Goal: Task Accomplishment & Management: Use online tool/utility

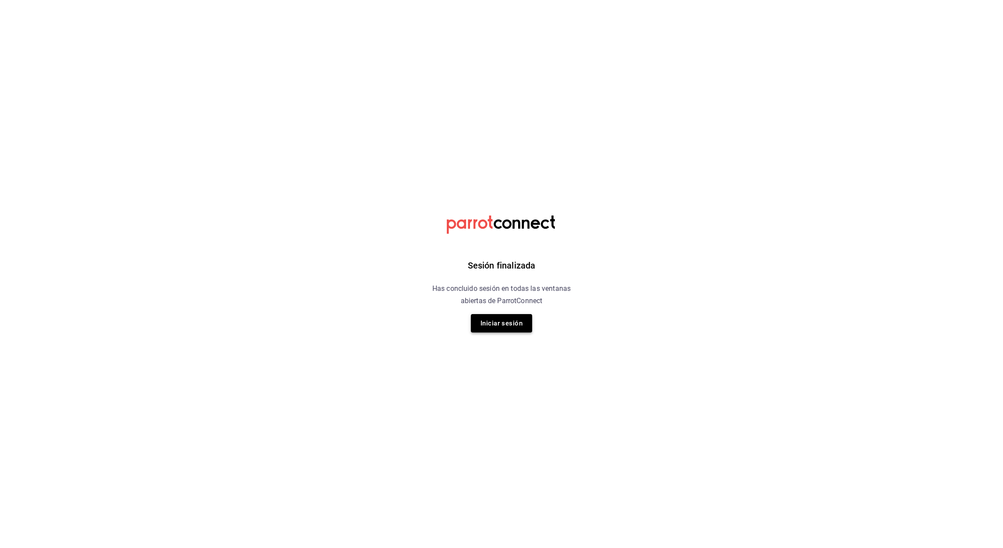
click at [507, 322] on button "Iniciar sesión" at bounding box center [501, 323] width 61 height 18
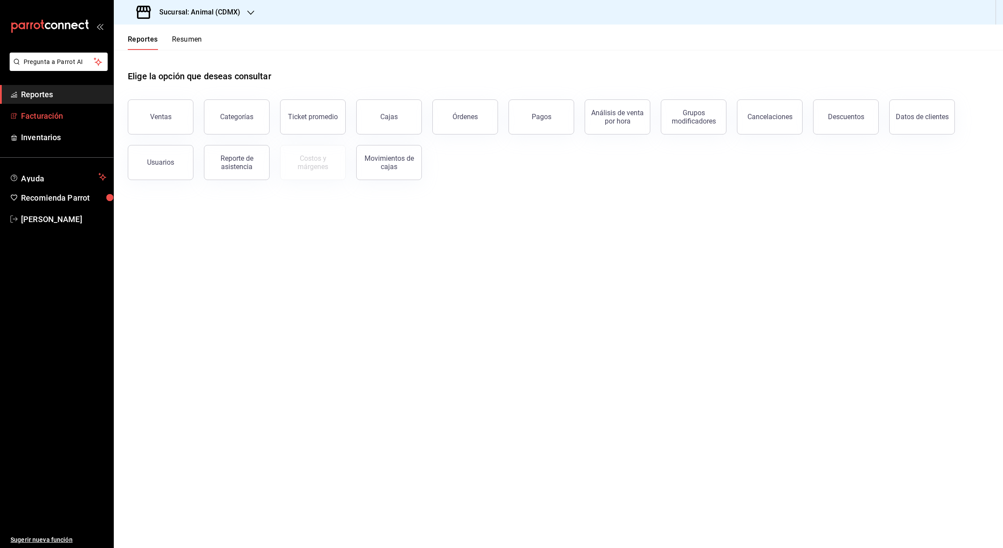
click at [44, 117] on font "Facturación" at bounding box center [42, 115] width 42 height 9
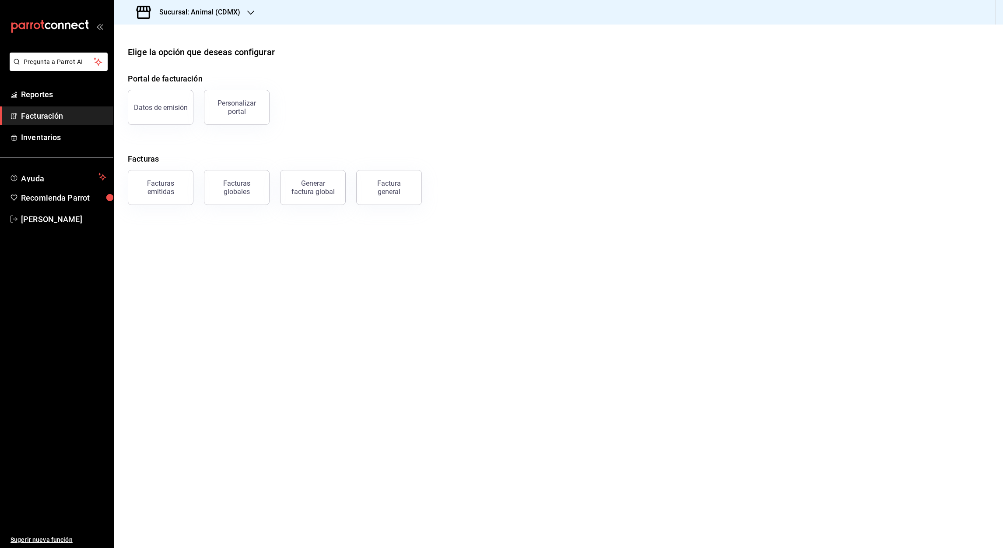
click at [253, 12] on icon "button" at bounding box center [250, 12] width 7 height 7
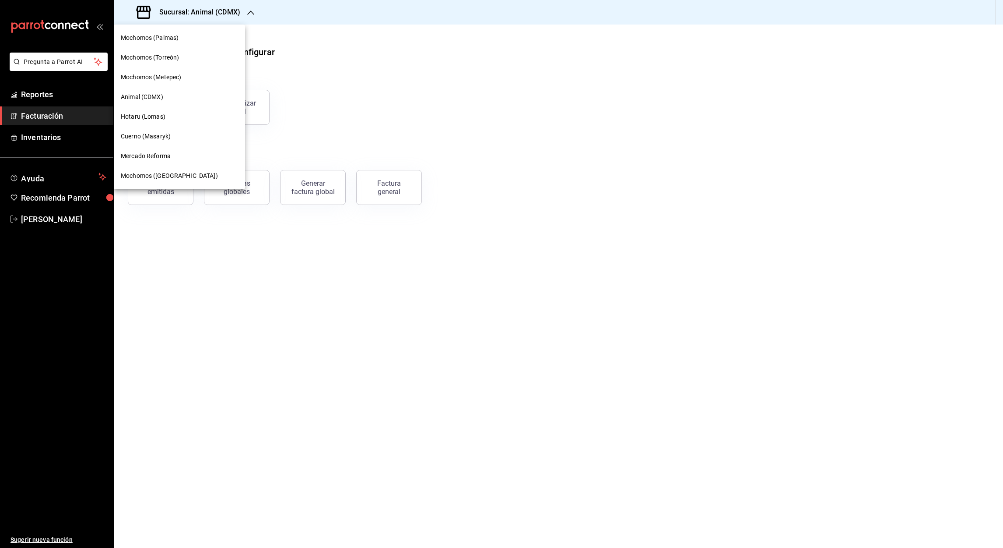
click at [172, 73] on span "Mochomos (Metepec)" at bounding box center [151, 77] width 60 height 9
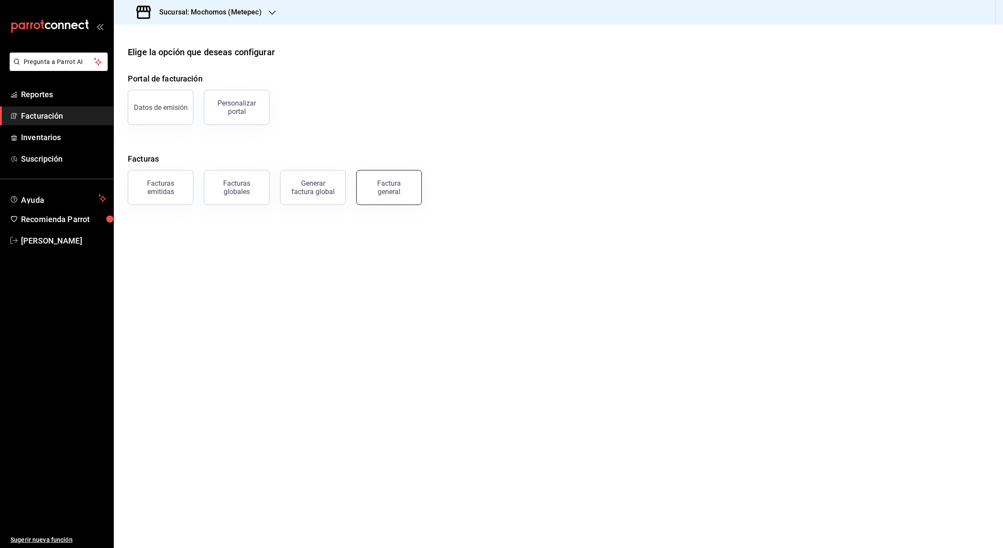
click at [403, 195] on button "Factura general" at bounding box center [389, 187] width 66 height 35
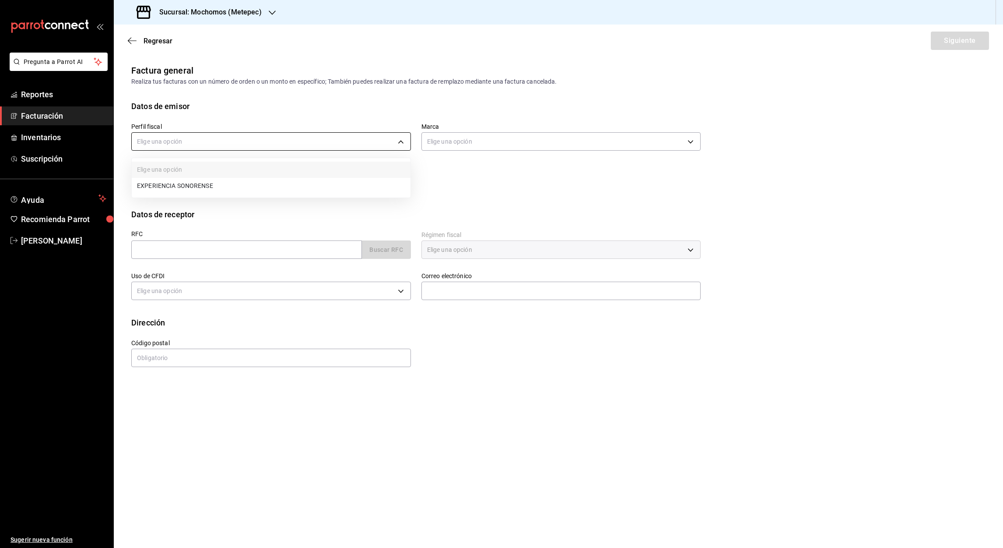
click at [406, 139] on body "Pregunta a Parrot AI Reportes Facturación Inventarios Suscripción Ayuda Recomie…" at bounding box center [501, 274] width 1003 height 548
click at [165, 191] on li "EXPERIENCIA SONORENSE" at bounding box center [271, 186] width 279 height 16
type input "e9dba887-93fe-4888-a483-cc12d0615785"
type input "2365f74e-aa6b-4392-bdf2-72765591bddf"
click at [141, 247] on input "text" at bounding box center [246, 249] width 231 height 18
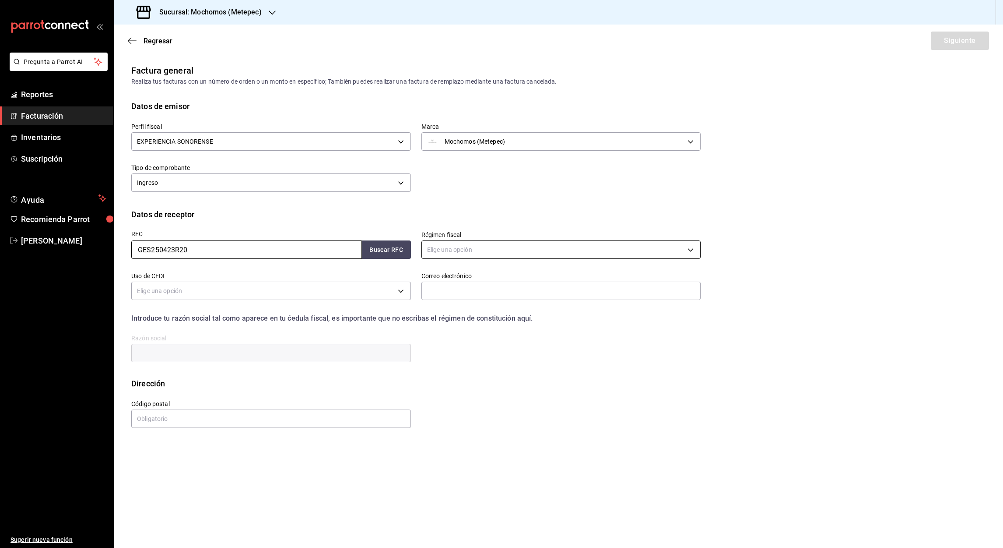
type input "GES250423R20"
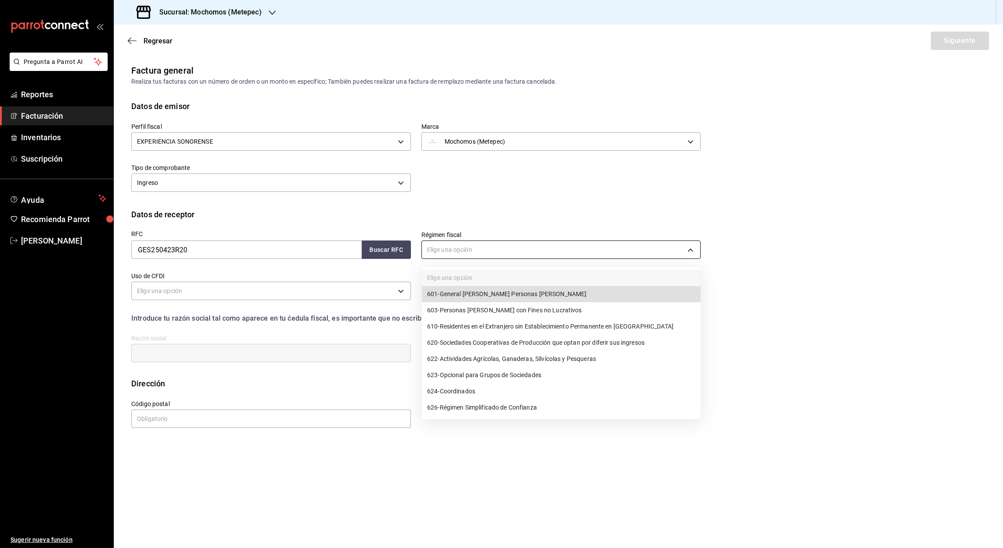
click at [690, 250] on body "Pregunta a Parrot AI Reportes Facturación Inventarios Suscripción Ayuda Recomie…" at bounding box center [501, 274] width 1003 height 548
click at [481, 310] on span "603 - Personas [PERSON_NAME] con Fines no Lucrativos" at bounding box center [504, 310] width 155 height 9
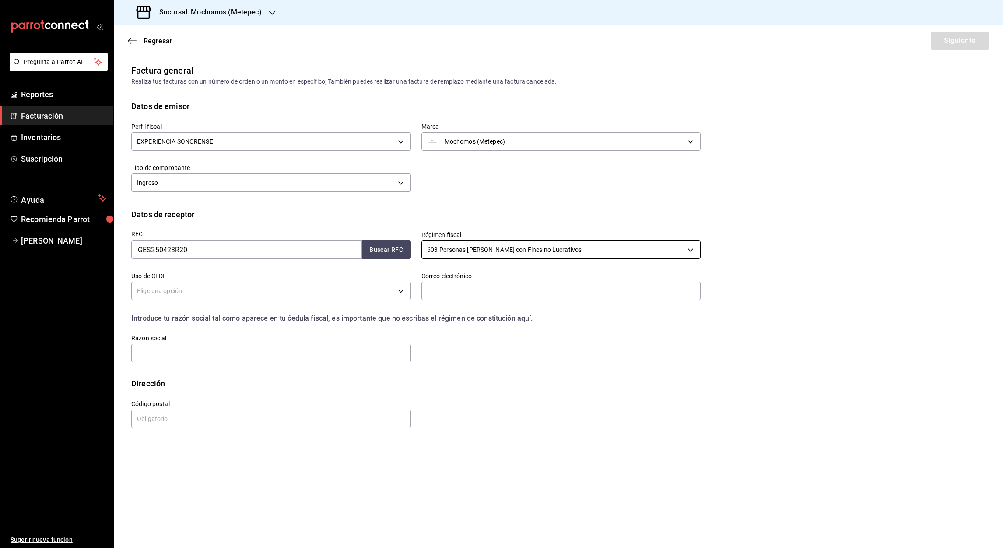
click at [690, 250] on body "Pregunta a Parrot AI Reportes Facturación Inventarios Suscripción Ayuda Recomie…" at bounding box center [501, 274] width 1003 height 548
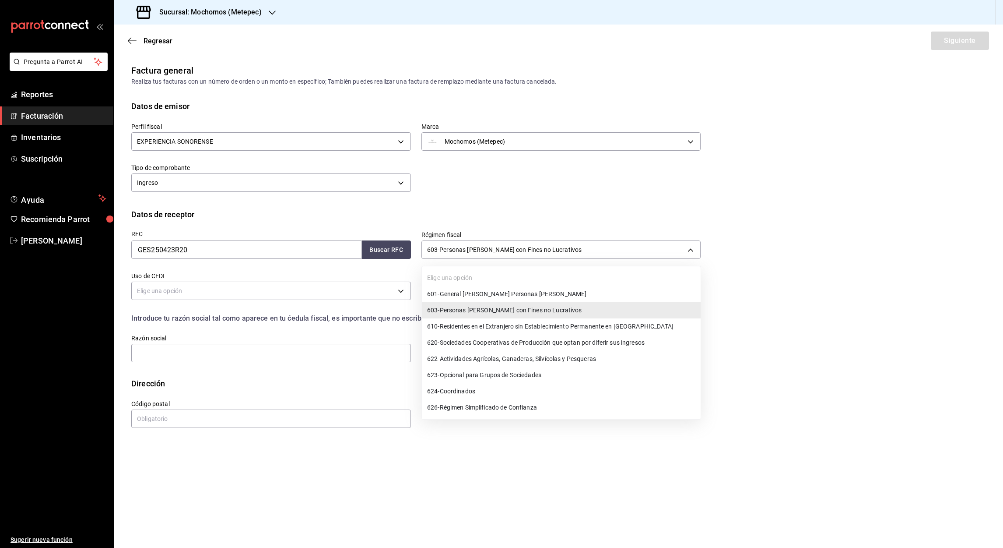
click at [499, 291] on span "601 - General [PERSON_NAME] Personas [PERSON_NAME]" at bounding box center [506, 293] width 159 height 9
type input "601"
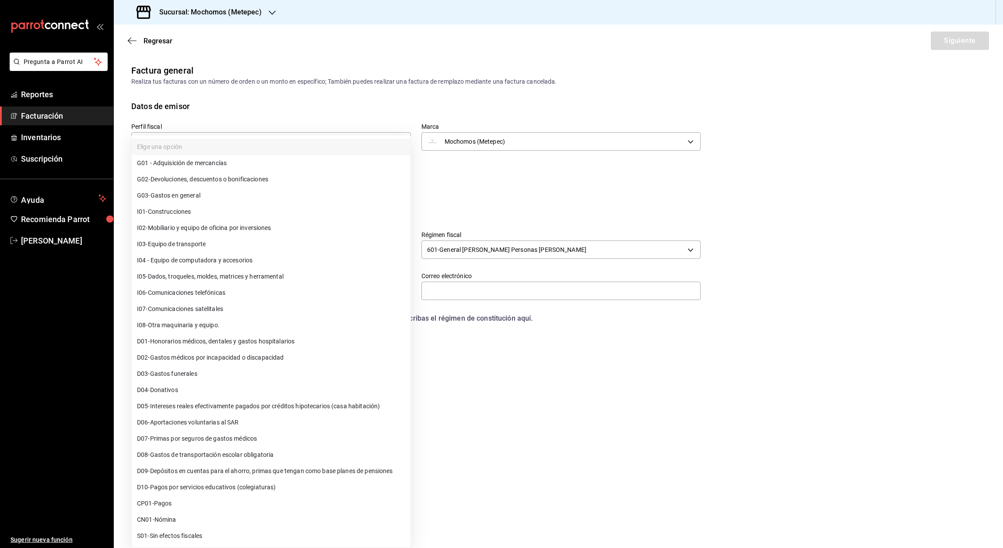
click at [401, 292] on body "Pregunta a Parrot AI Reportes Facturación Inventarios Suscripción Ayuda Recomie…" at bounding box center [501, 274] width 1003 height 548
click at [211, 195] on li "G03 - Gastos en general" at bounding box center [271, 195] width 279 height 16
type input "G03"
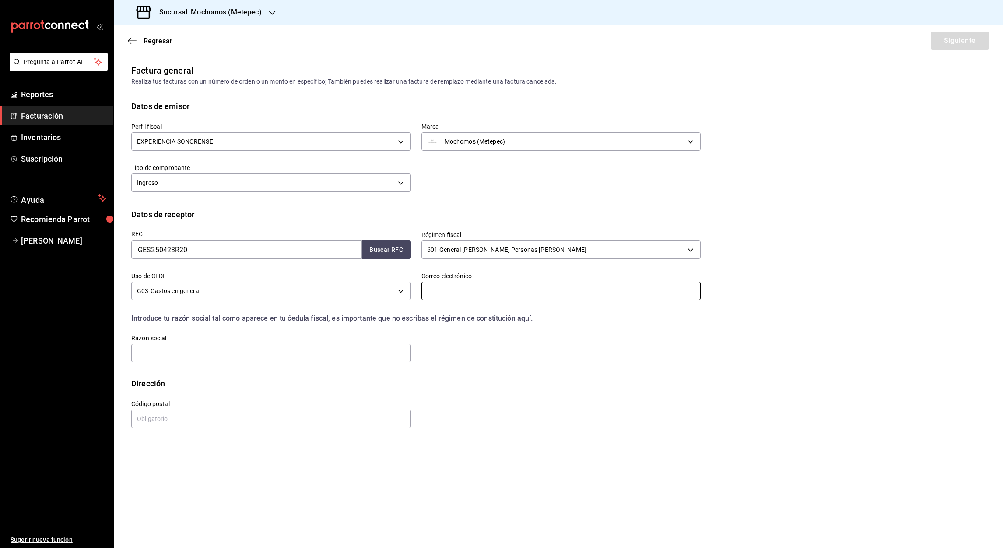
click at [448, 285] on input "text" at bounding box center [562, 290] width 280 height 18
type input "[EMAIL_ADDRESS][DOMAIN_NAME]"
type input "COGNOS INDICADORES [PERSON_NAME]"
type input "03900"
click at [277, 355] on input "COGNOS INDICADORES [PERSON_NAME]" at bounding box center [271, 353] width 280 height 18
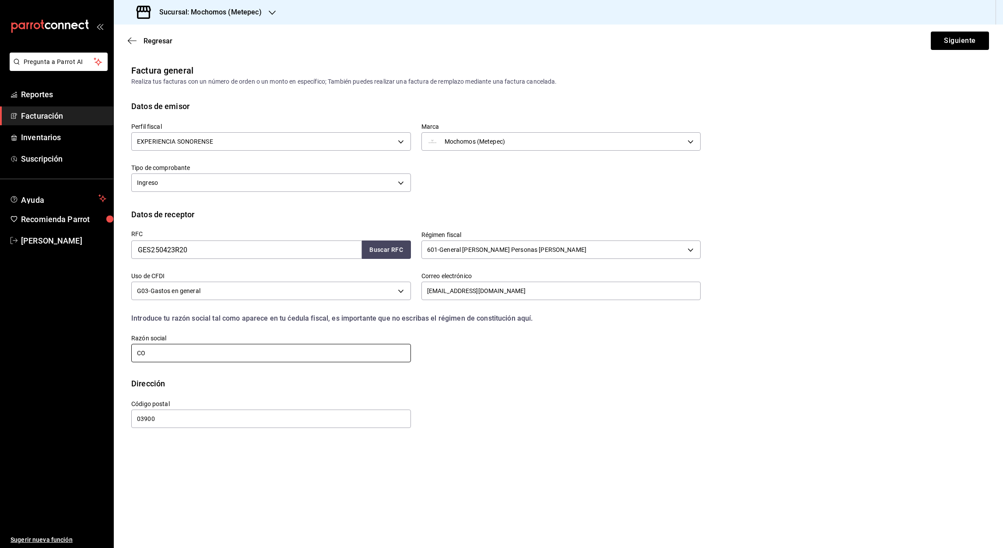
type input "C"
type input "GRUPO ESTRUCTURED"
click at [187, 420] on input "03900" at bounding box center [271, 418] width 280 height 18
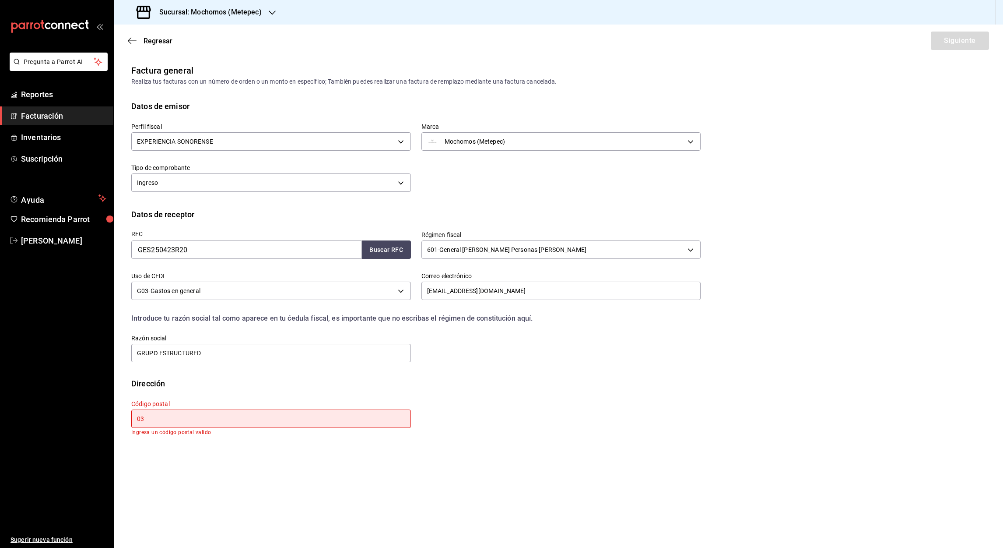
type input "0"
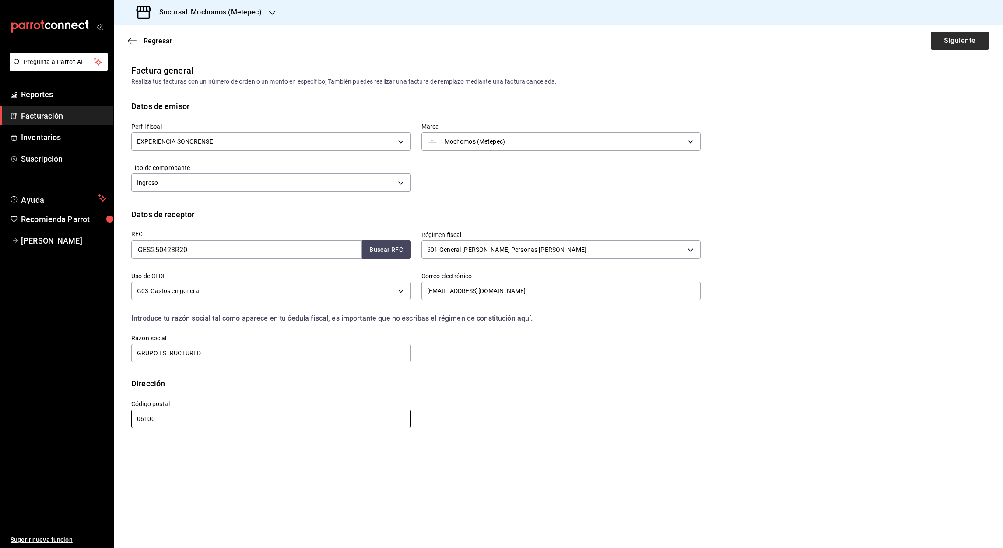
type input "06100"
click at [960, 46] on button "Siguiente" at bounding box center [960, 41] width 58 height 18
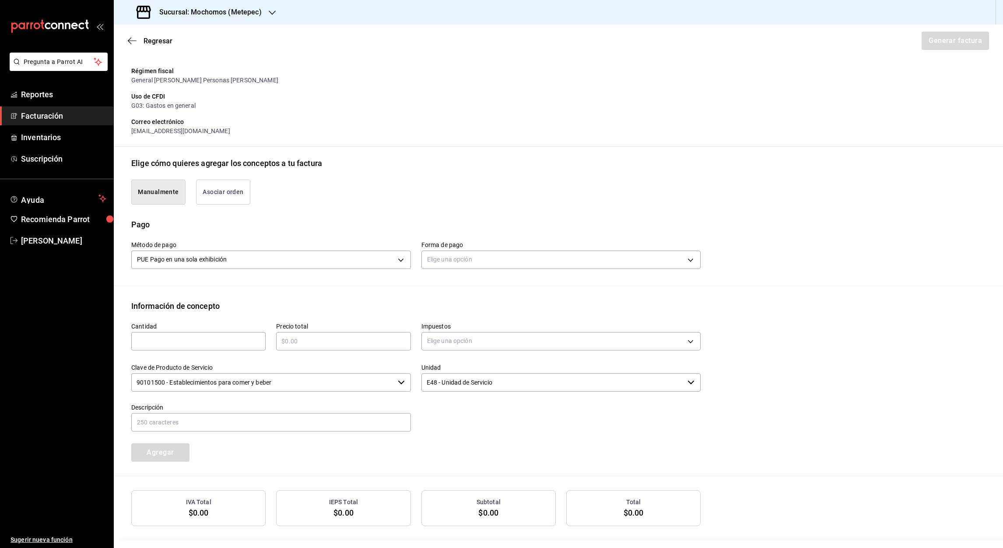
scroll to position [111, 0]
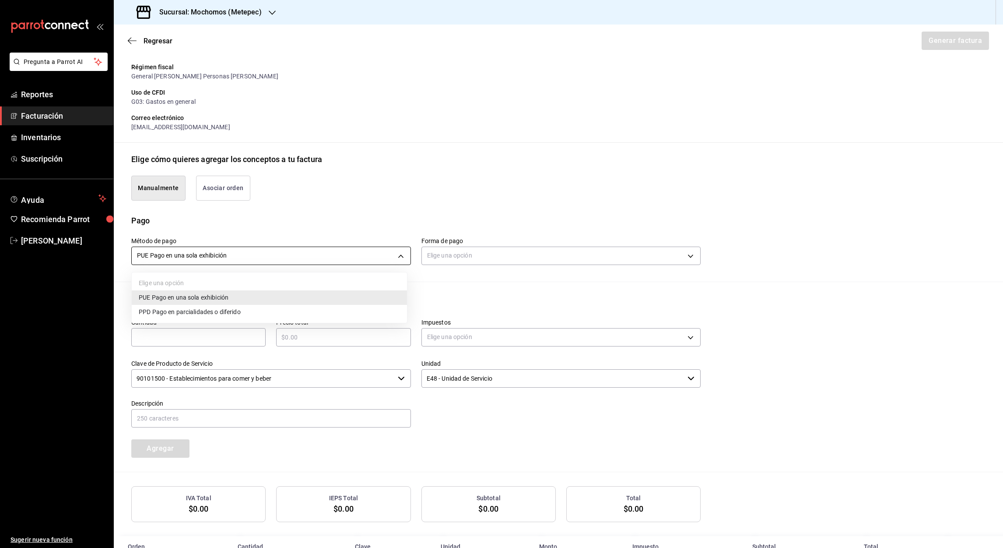
click at [398, 260] on body "Pregunta a Parrot AI Reportes Facturación Inventarios Suscripción Ayuda Recomie…" at bounding box center [501, 274] width 1003 height 548
click at [474, 269] on div at bounding box center [501, 274] width 1003 height 548
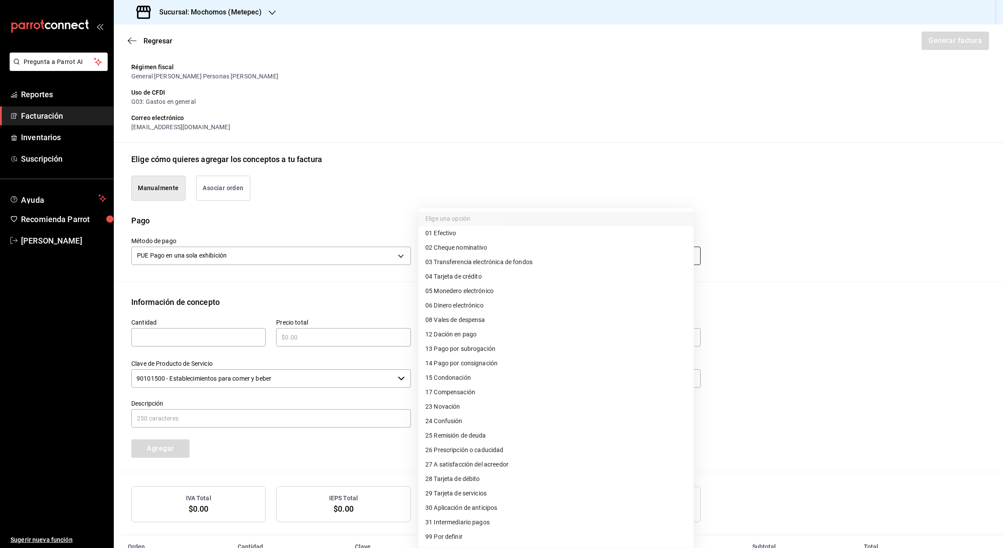
click at [682, 254] on body "Pregunta a Parrot AI Reportes Facturación Inventarios Suscripción Ayuda Recomie…" at bounding box center [501, 274] width 1003 height 548
click at [485, 258] on span "03 Transferencia electrónica de fondos" at bounding box center [478, 261] width 107 height 9
type input "03"
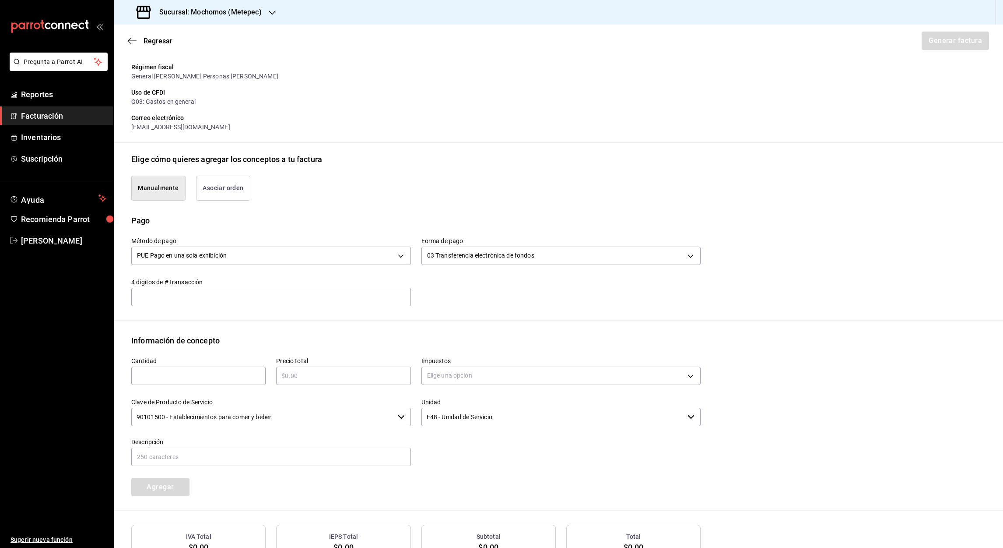
click at [206, 379] on input "text" at bounding box center [198, 375] width 134 height 11
type input "1"
click at [326, 378] on input "text" at bounding box center [343, 375] width 134 height 11
click at [451, 377] on body "Pregunta a Parrot AI Reportes Facturación Inventarios Suscripción Ayuda Recomie…" at bounding box center [501, 274] width 1003 height 548
click at [292, 373] on div at bounding box center [501, 274] width 1003 height 548
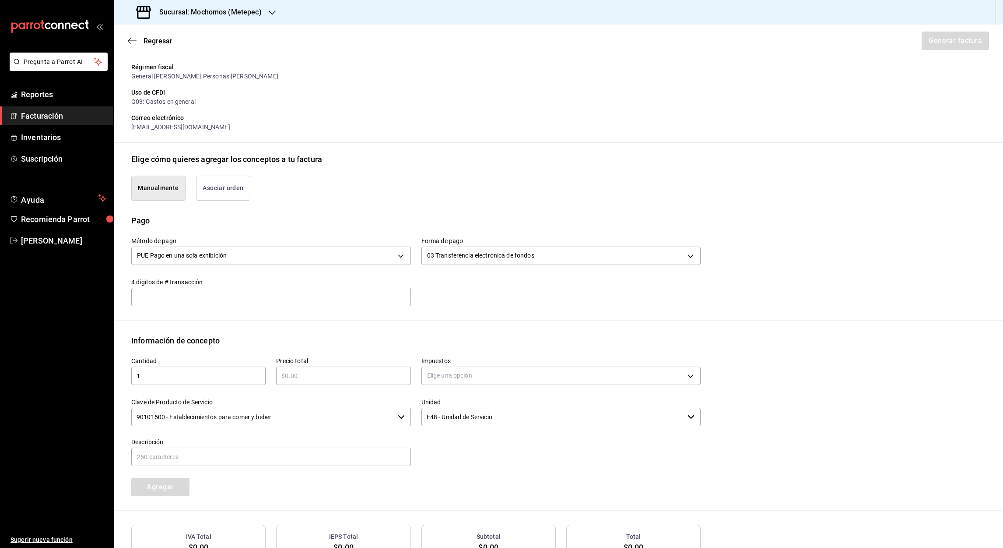
click at [292, 373] on input "text" at bounding box center [343, 375] width 134 height 11
click at [312, 376] on input "$17185.72" at bounding box center [343, 375] width 134 height 11
type input "$17185.75"
click at [683, 376] on body "Pregunta a Parrot AI Reportes Facturación Inventarios Suscripción Ayuda Recomie…" at bounding box center [501, 274] width 1003 height 548
click at [427, 449] on span "IVA 16%" at bounding box center [436, 446] width 22 height 9
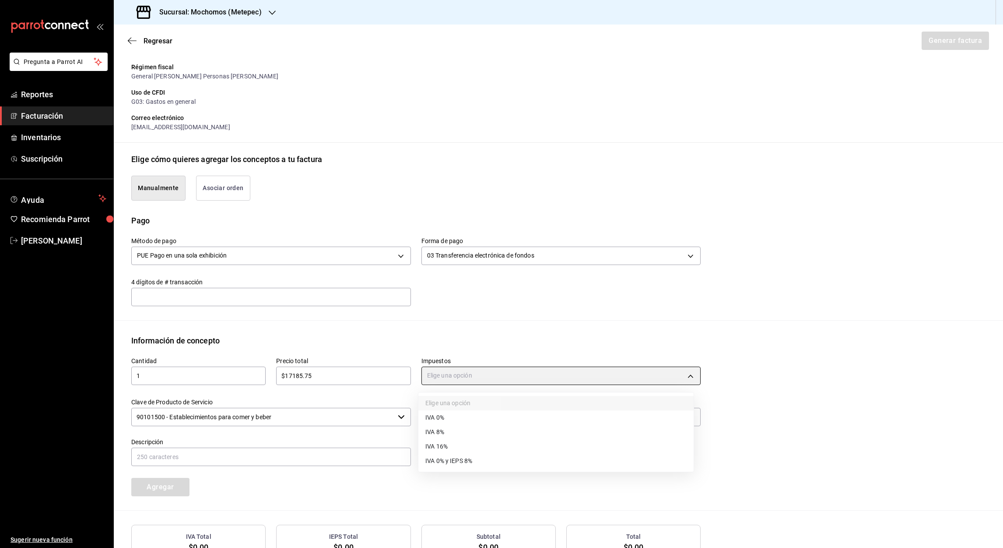
type input "IVA_16"
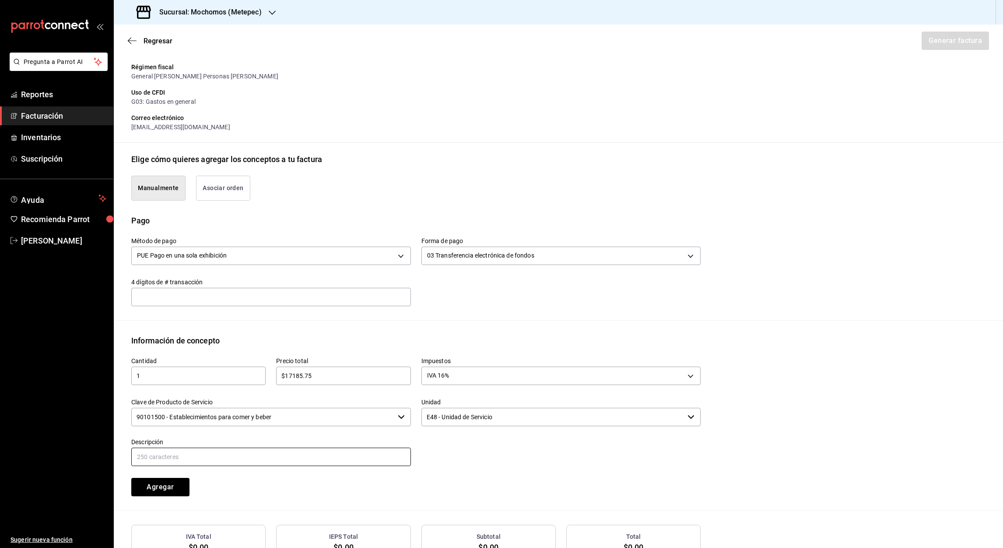
click at [158, 460] on input "text" at bounding box center [271, 456] width 280 height 18
type input "ANTICPO DE EVENTO INFINITI TOLUCA"
click at [173, 484] on button "Agregar" at bounding box center [160, 487] width 58 height 18
click at [947, 42] on button "Generar factura" at bounding box center [955, 41] width 68 height 18
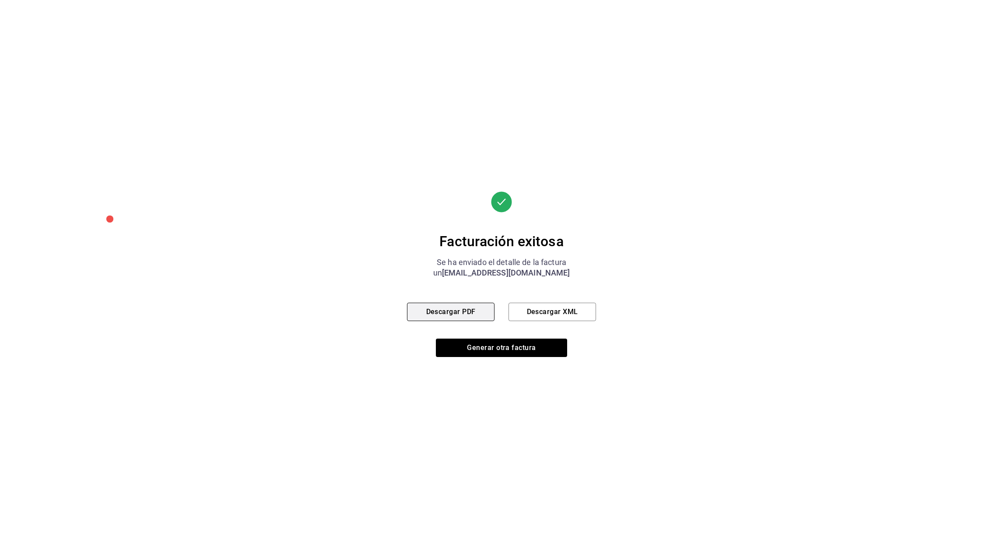
click at [439, 310] on button "Descargar PDF" at bounding box center [451, 311] width 88 height 18
click at [564, 305] on button "Descargar XML" at bounding box center [553, 311] width 88 height 18
click at [501, 348] on button "Generar otra factura" at bounding box center [501, 347] width 131 height 18
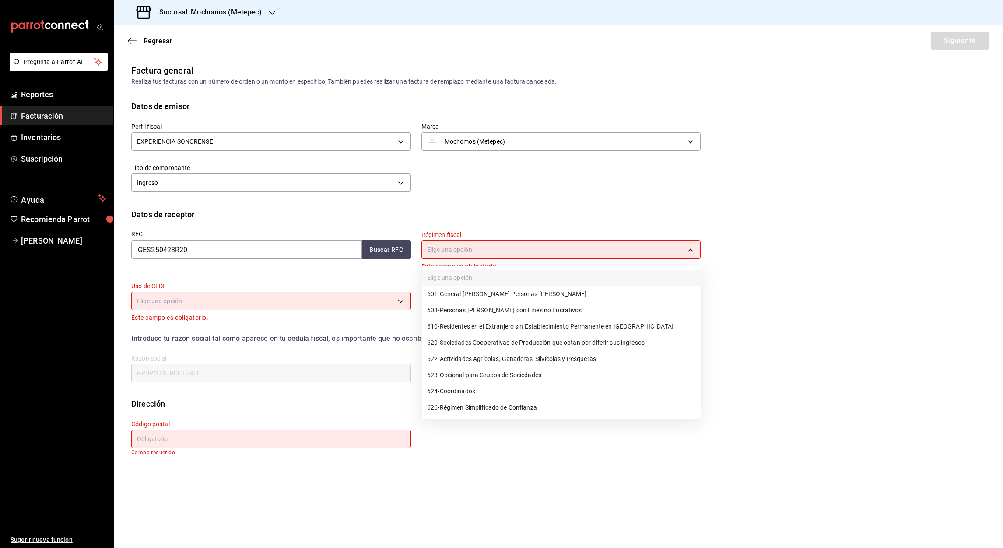
click at [694, 249] on body "Pregunta a Parrot AI Reportes Facturación Inventarios Suscripción Ayuda Recomie…" at bounding box center [501, 274] width 1003 height 548
click at [510, 292] on span "601 - General [PERSON_NAME] Personas [PERSON_NAME]" at bounding box center [506, 293] width 159 height 9
type input "601"
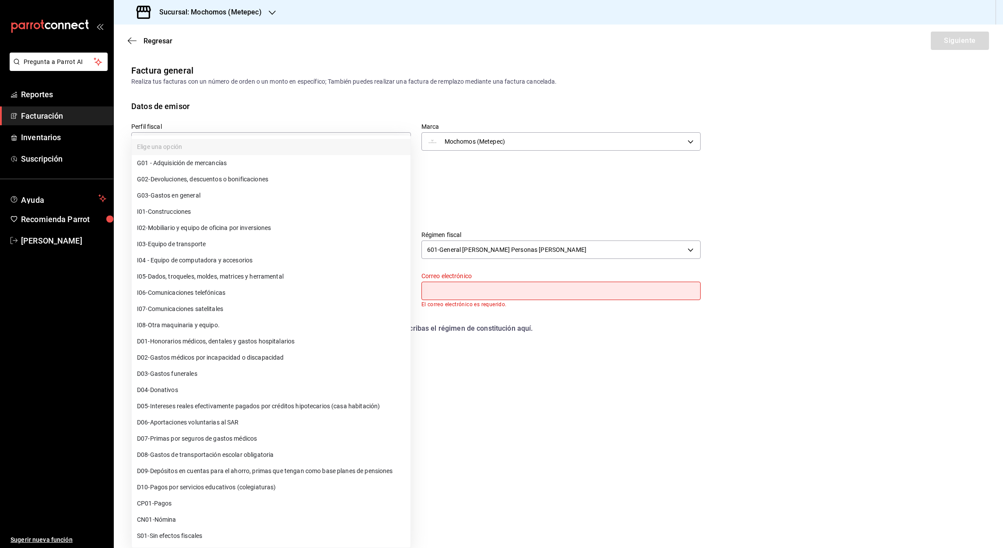
click at [397, 291] on body "Pregunta a Parrot AI Reportes Facturación Inventarios Suscripción Ayuda Recomie…" at bounding box center [501, 274] width 1003 height 548
click at [193, 192] on span "G03 - Gastos en general" at bounding box center [168, 195] width 63 height 9
type input "G03"
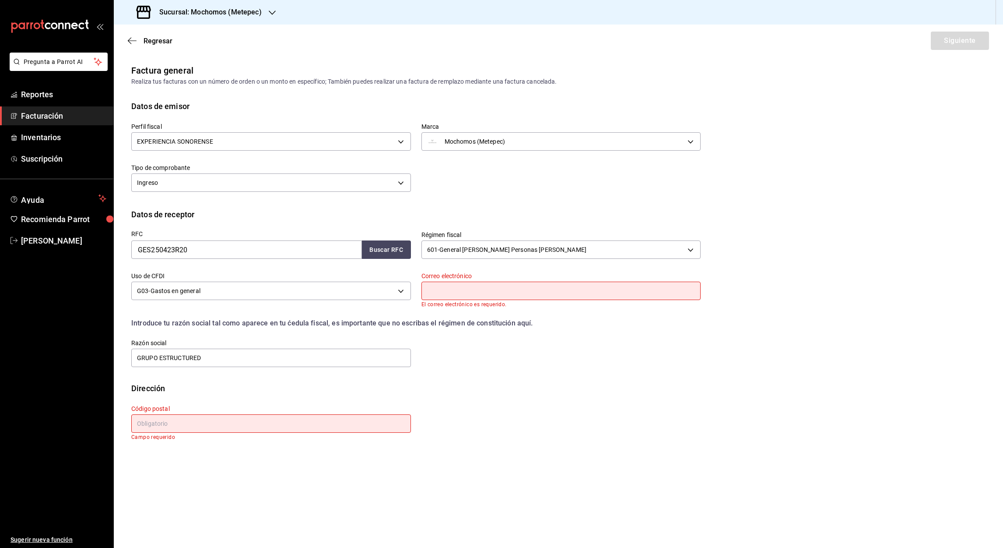
click at [445, 296] on input "text" at bounding box center [562, 290] width 280 height 18
type input "[EMAIL_ADDRESS][DOMAIN_NAME]"
type input "06100"
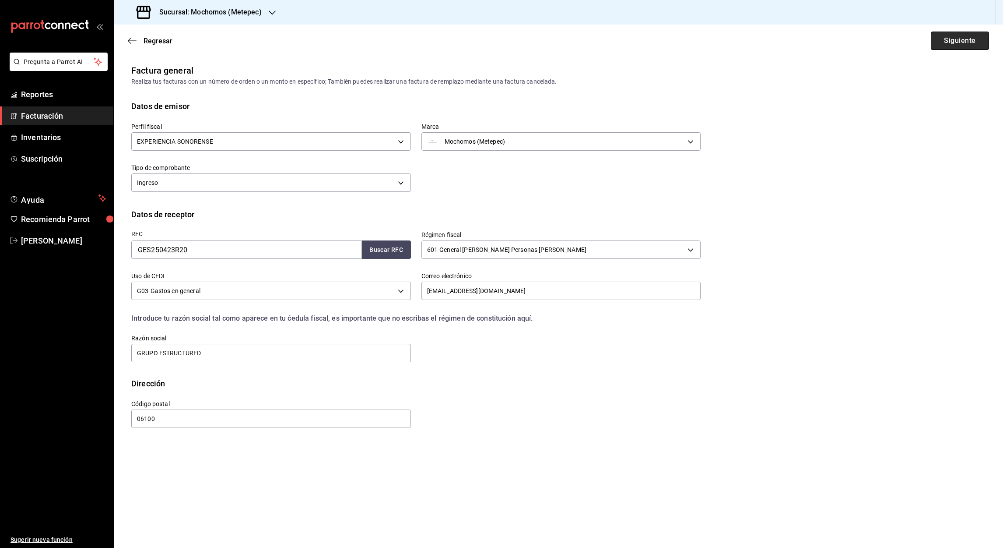
click at [958, 42] on button "Siguiente" at bounding box center [960, 41] width 58 height 18
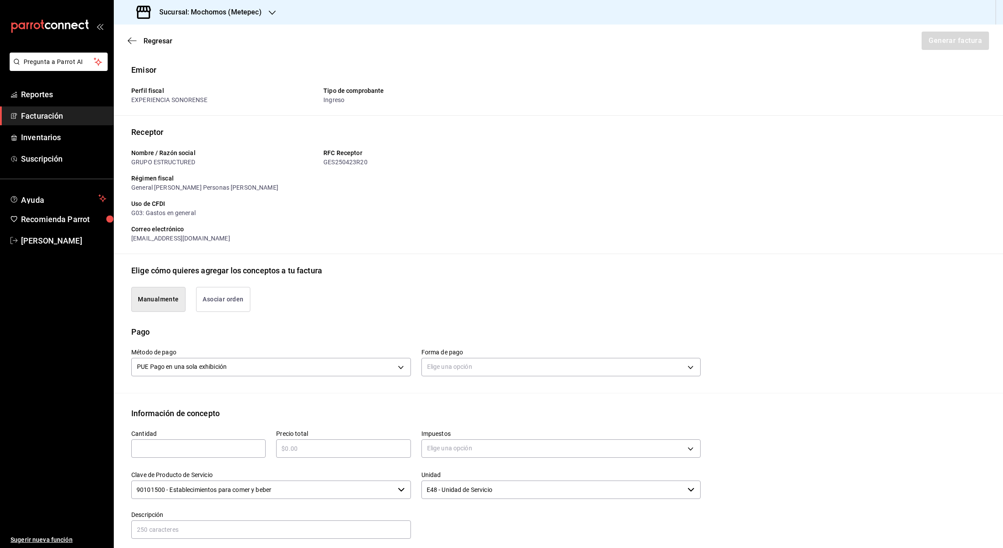
click at [186, 442] on div "​" at bounding box center [198, 448] width 134 height 18
type input "1"
click at [343, 445] on input "text" at bounding box center [343, 448] width 134 height 11
type input "$17185.75"
click at [686, 447] on body "Pregunta a Parrot AI Reportes Facturación Inventarios Suscripción Ayuda Recomie…" at bounding box center [501, 274] width 1003 height 548
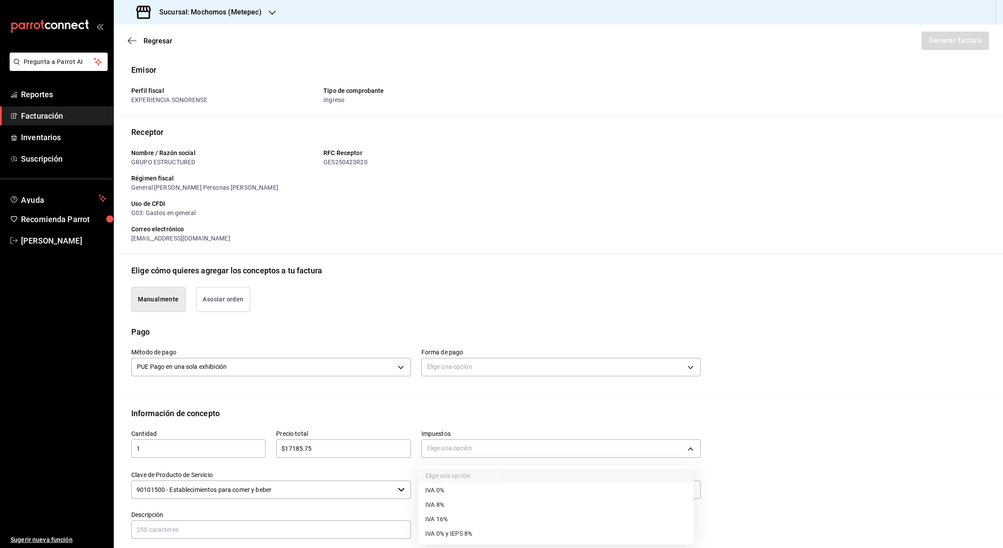
click at [445, 517] on span "IVA 16%" at bounding box center [436, 518] width 22 height 9
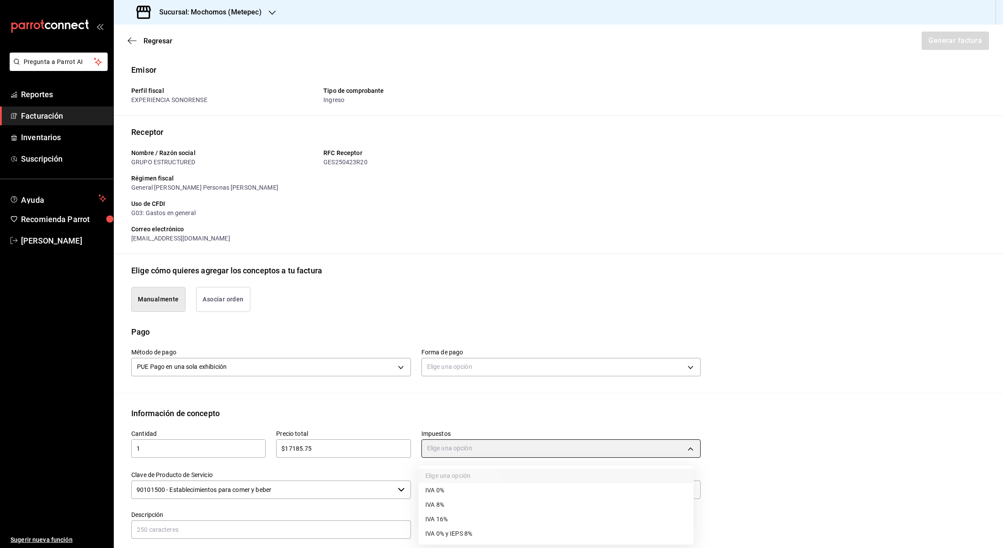
type input "IVA_16"
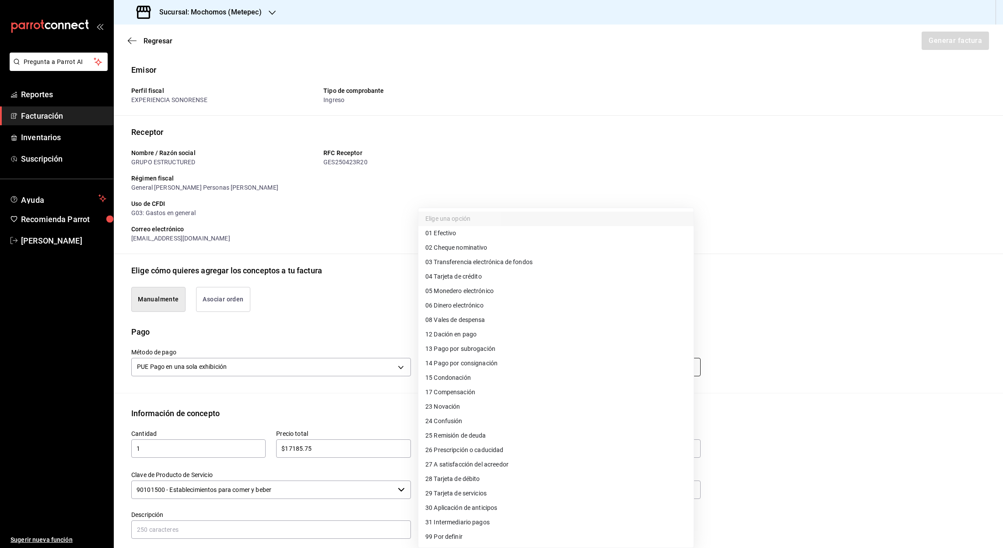
click at [684, 368] on body "Pregunta a Parrot AI Reportes Facturación Inventarios Suscripción Ayuda Recomie…" at bounding box center [501, 274] width 1003 height 548
click at [492, 259] on span "03 Transferencia electrónica de fondos" at bounding box center [478, 261] width 107 height 9
type input "03"
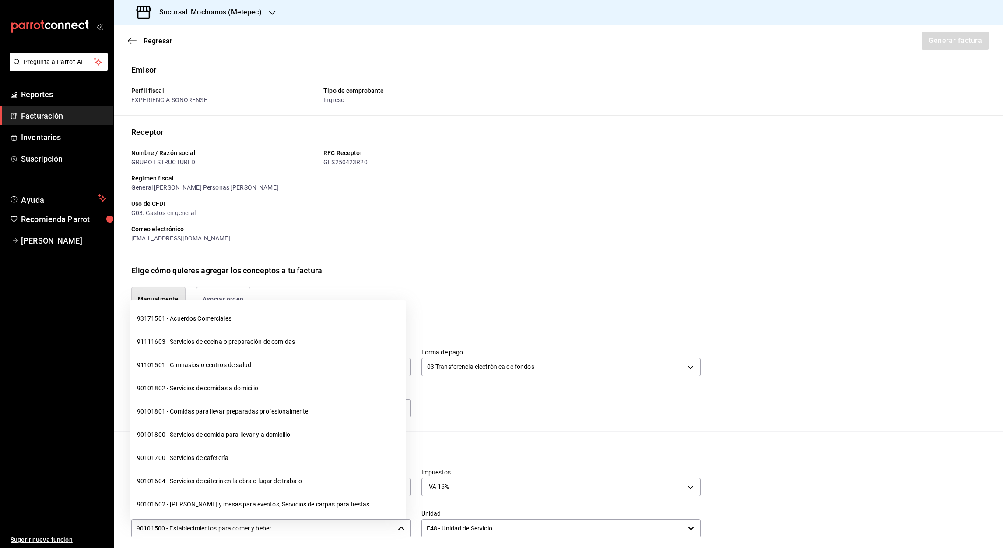
click at [277, 527] on input "90101500 - Establecimientos para comer y beber" at bounding box center [262, 528] width 263 height 18
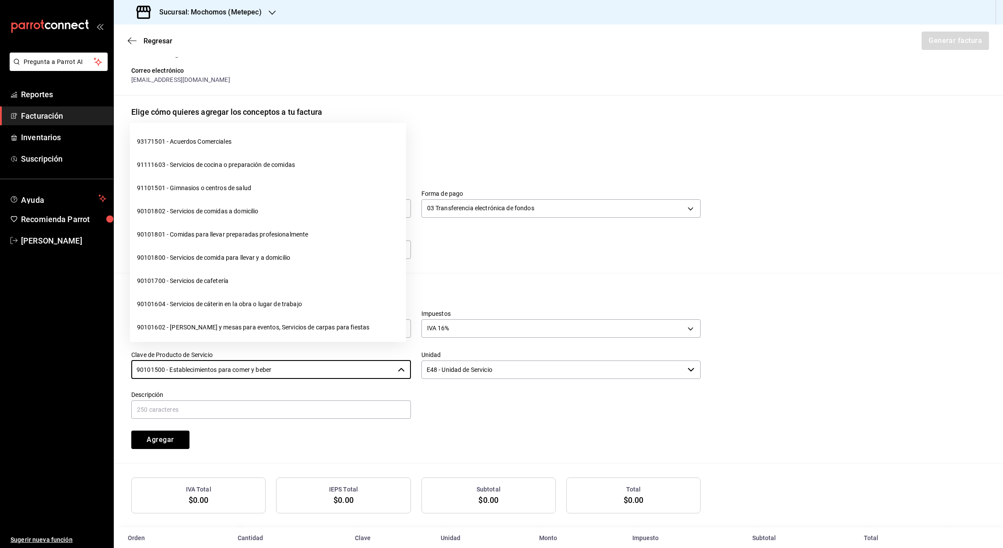
scroll to position [177, 0]
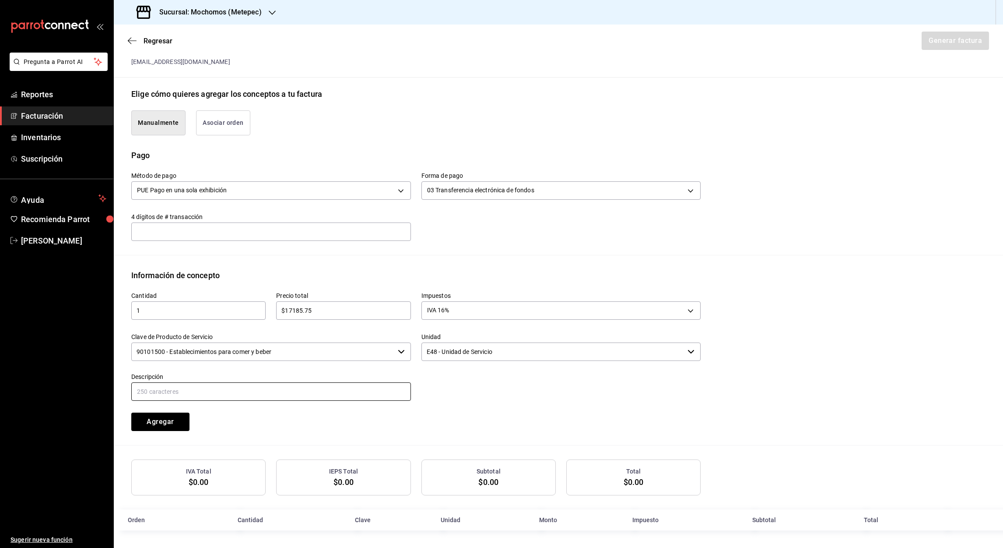
click at [179, 387] on input "text" at bounding box center [271, 391] width 280 height 18
type input "ANTICPO DE EVENTO INFINITI TOLUCA"
click at [316, 312] on input "$17185.75" at bounding box center [343, 310] width 134 height 11
type input "$1"
type input "$17186.75"
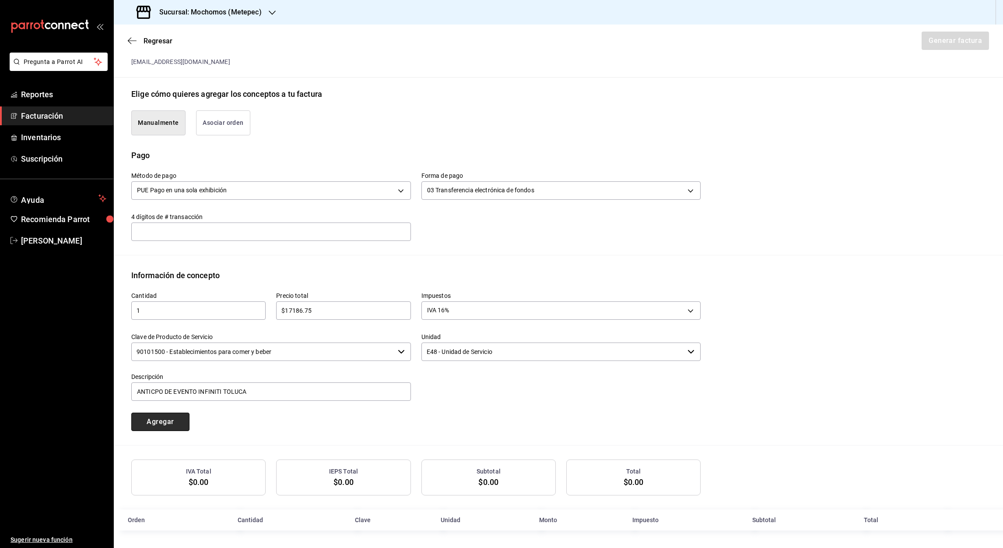
click at [167, 426] on button "Agregar" at bounding box center [160, 421] width 58 height 18
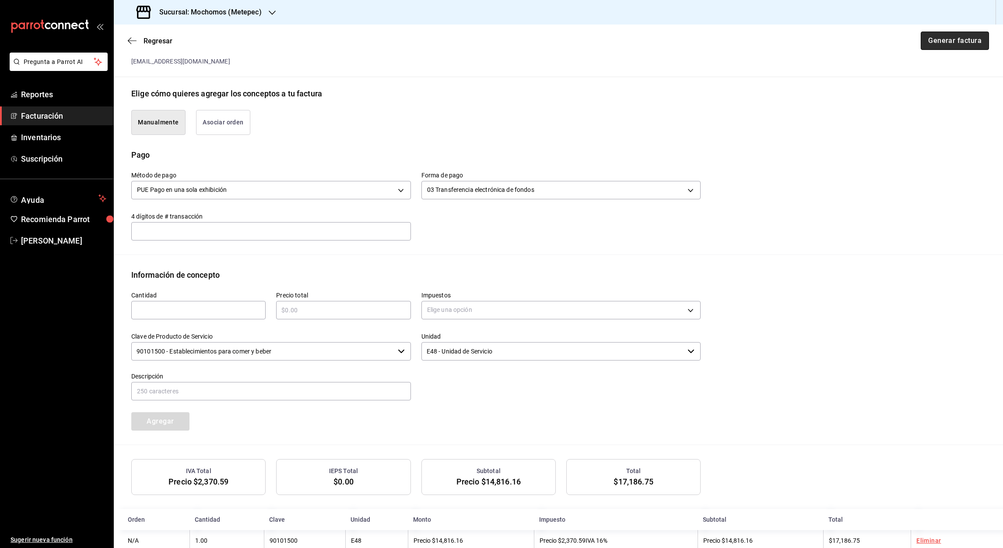
click at [944, 44] on button "Generar factura" at bounding box center [955, 41] width 68 height 18
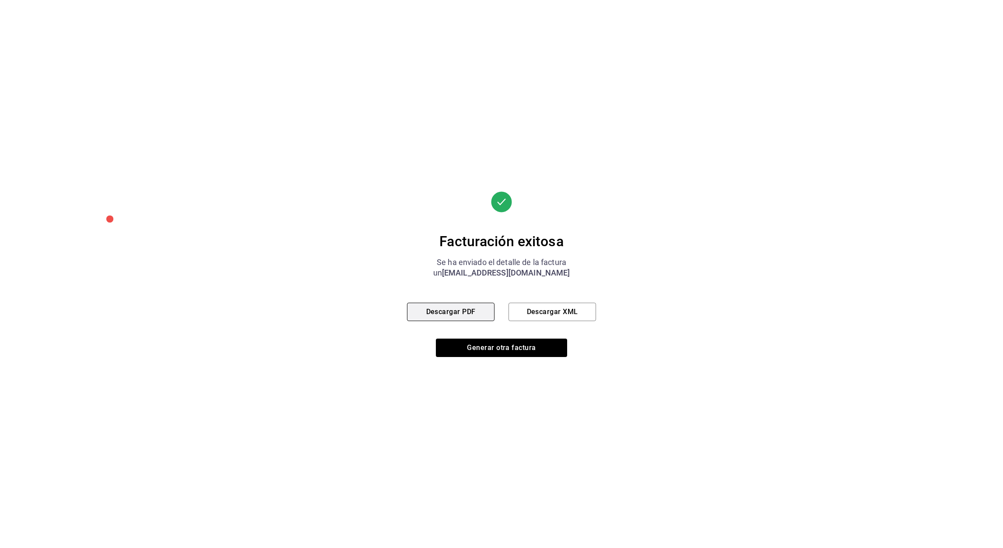
click at [452, 317] on button "Descargar PDF" at bounding box center [451, 311] width 88 height 18
click at [532, 315] on button "Descargar XML" at bounding box center [553, 311] width 88 height 18
click at [498, 350] on button "Generar otra factura" at bounding box center [501, 347] width 131 height 18
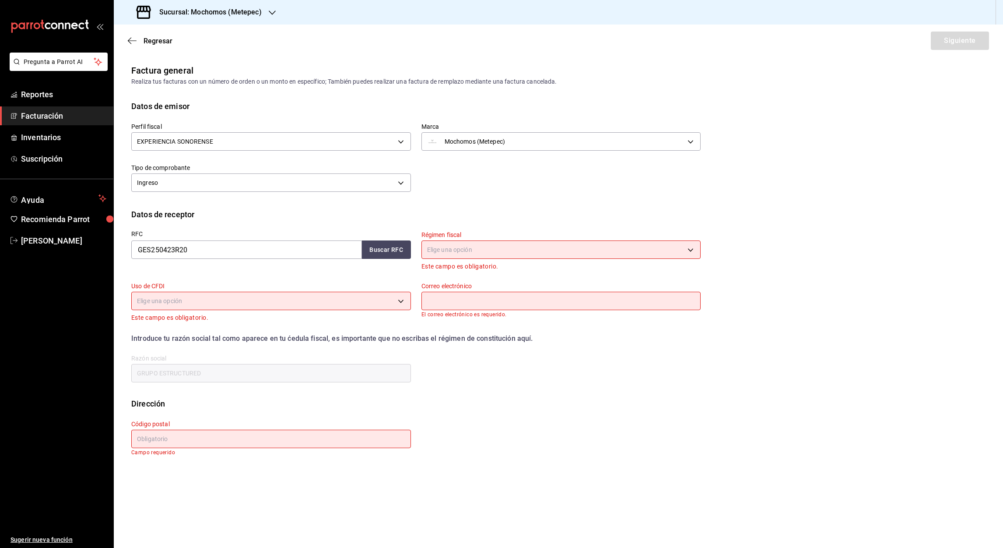
click at [267, 12] on div "Sucursal: Mochomos (Metepec)" at bounding box center [200, 12] width 158 height 25
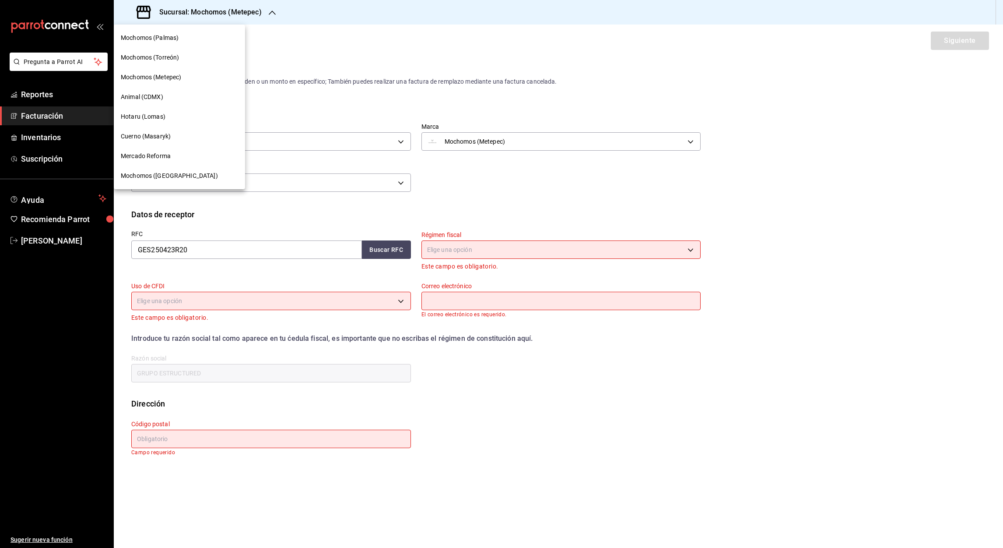
click at [162, 137] on span "Cuerno (Masaryk)" at bounding box center [146, 136] width 50 height 9
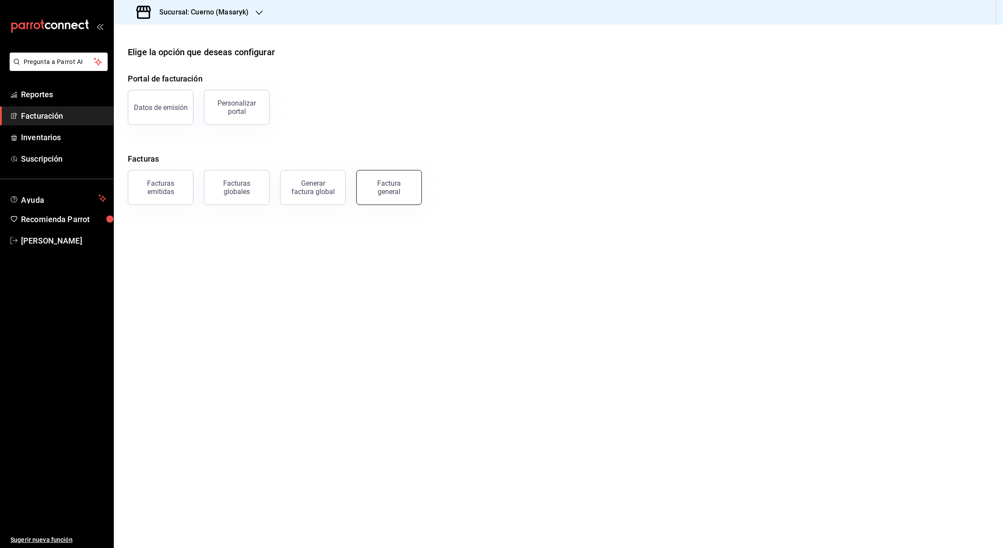
click at [392, 199] on button "Factura general" at bounding box center [389, 187] width 66 height 35
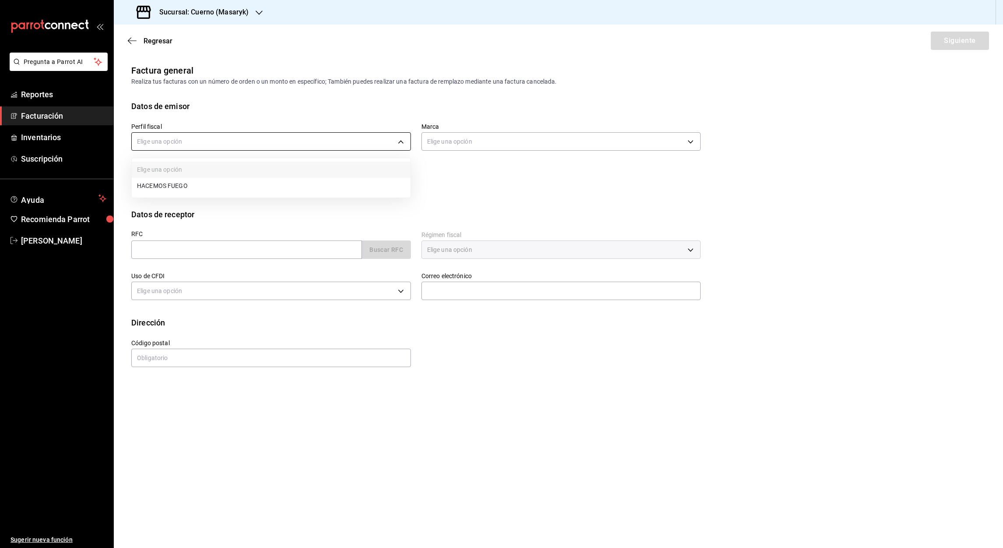
click at [402, 142] on body "Pregunta a Parrot AI Reportes Facturación Inventarios Suscripción Ayuda Recomie…" at bounding box center [501, 274] width 1003 height 548
click at [179, 186] on li "HACEMOS FUEGO" at bounding box center [271, 186] width 279 height 16
type input "f293cc27-dcec-4393-86ee-548091464333"
type input "4ea0d660-02b3-4785-bb88-48b5ef6e196c"
click at [151, 248] on input "text" at bounding box center [246, 249] width 231 height 18
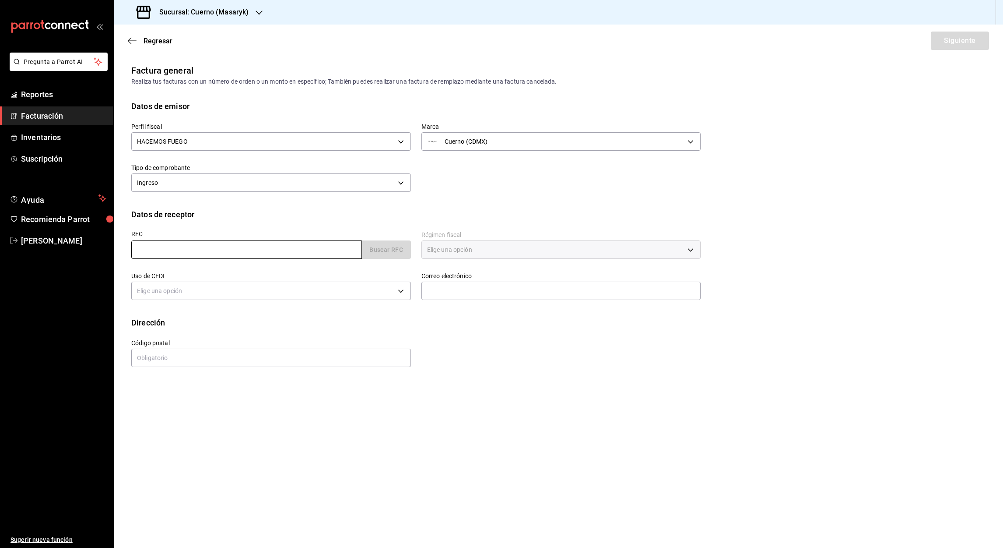
paste input "GYR880101TL1"
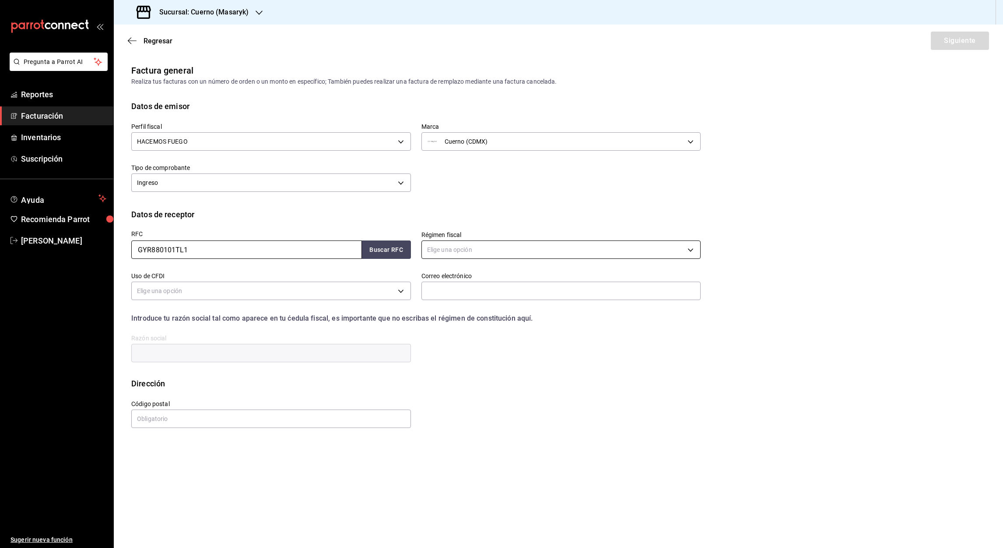
type input "GYR880101TL1"
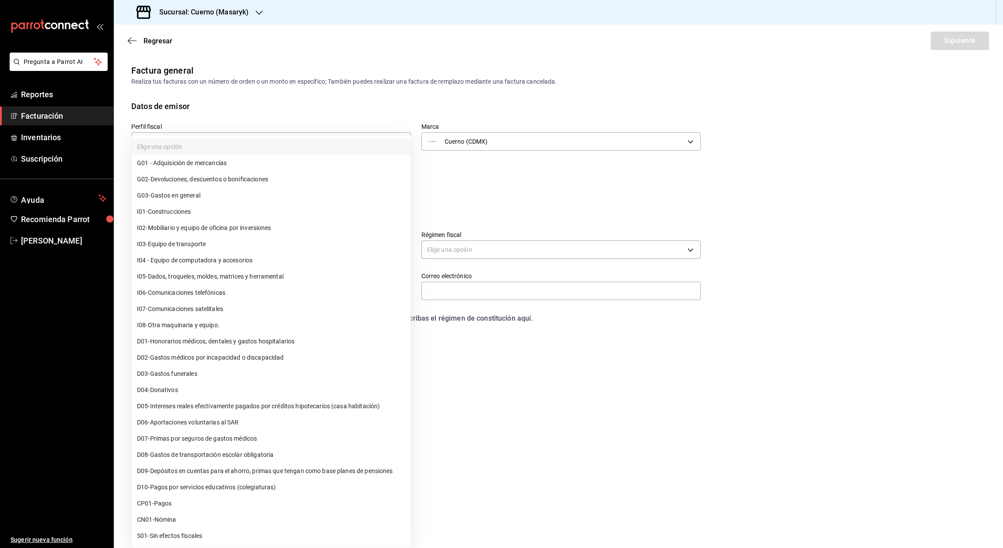
click at [149, 286] on body "Pregunta a Parrot AI Reportes Facturación Inventarios Suscripción Ayuda Recomie…" at bounding box center [501, 274] width 1003 height 548
click at [199, 197] on span "G03 - Gastos en general" at bounding box center [168, 195] width 63 height 9
type input "G03"
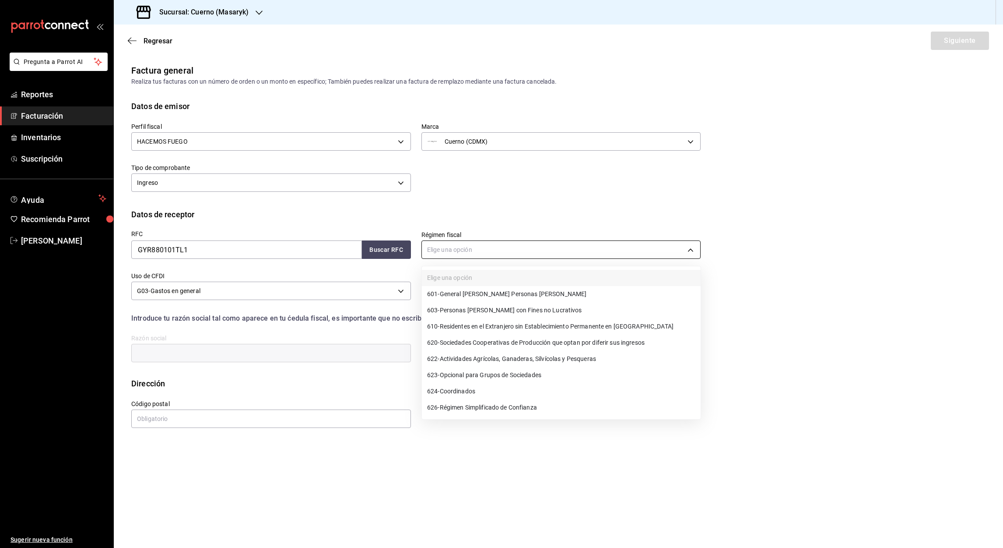
click at [689, 249] on body "Pregunta a Parrot AI Reportes Facturación Inventarios Suscripción Ayuda Recomie…" at bounding box center [501, 274] width 1003 height 548
click at [480, 290] on span "601 - General [PERSON_NAME] Personas [PERSON_NAME]" at bounding box center [506, 293] width 159 height 9
type input "601"
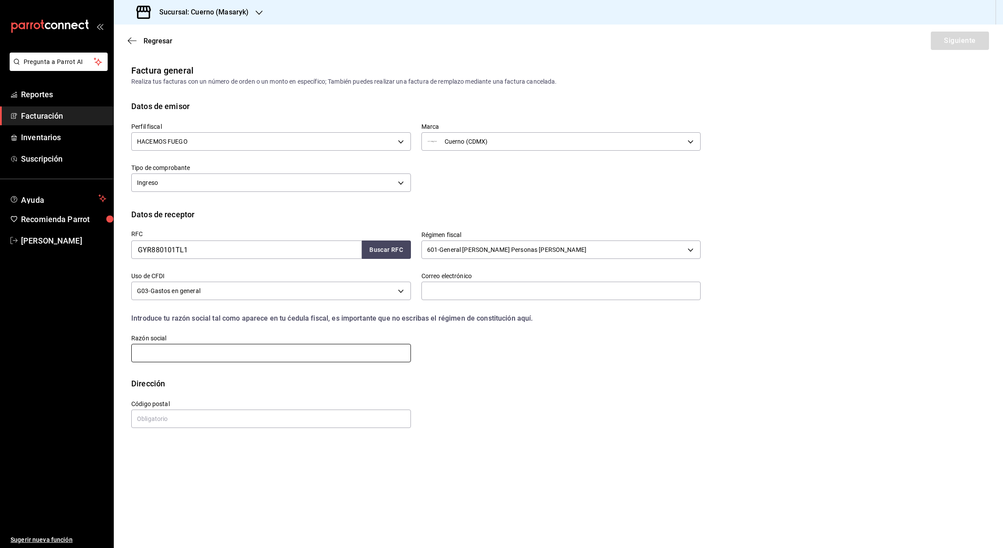
click at [162, 349] on input "text" at bounding box center [271, 353] width 280 height 18
paste input "[PERSON_NAME],[PERSON_NAME],RUIZURQUIZA"
click at [203, 351] on input "[PERSON_NAME],[PERSON_NAME],RUIZURQUIZA" at bounding box center [271, 353] width 280 height 18
click at [159, 354] on input "[PERSON_NAME],[PERSON_NAME],[PERSON_NAME]" at bounding box center [271, 353] width 280 height 18
click at [191, 351] on input "[PERSON_NAME], [PERSON_NAME],[PERSON_NAME]" at bounding box center [271, 353] width 280 height 18
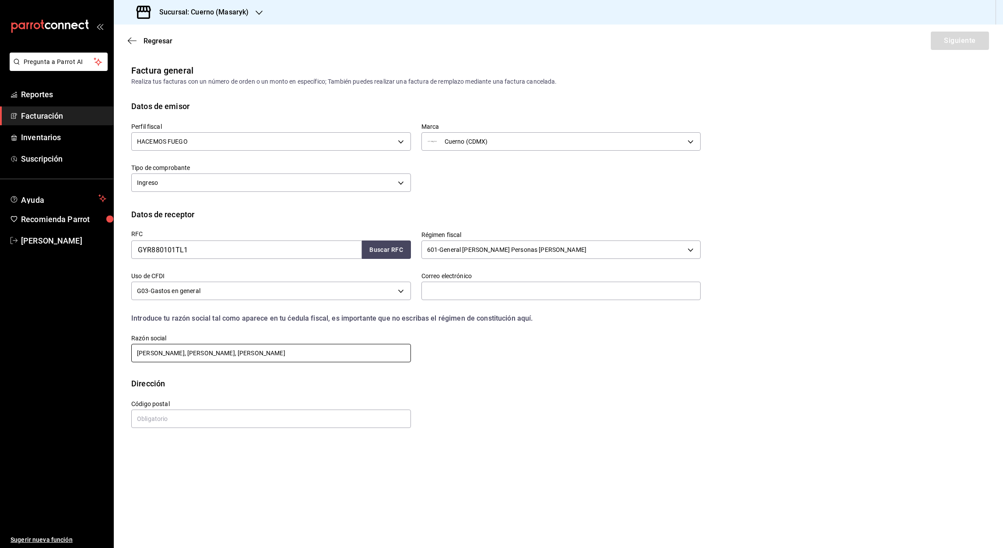
type input "[PERSON_NAME], [PERSON_NAME], [PERSON_NAME]"
click at [153, 421] on input "text" at bounding box center [271, 418] width 280 height 18
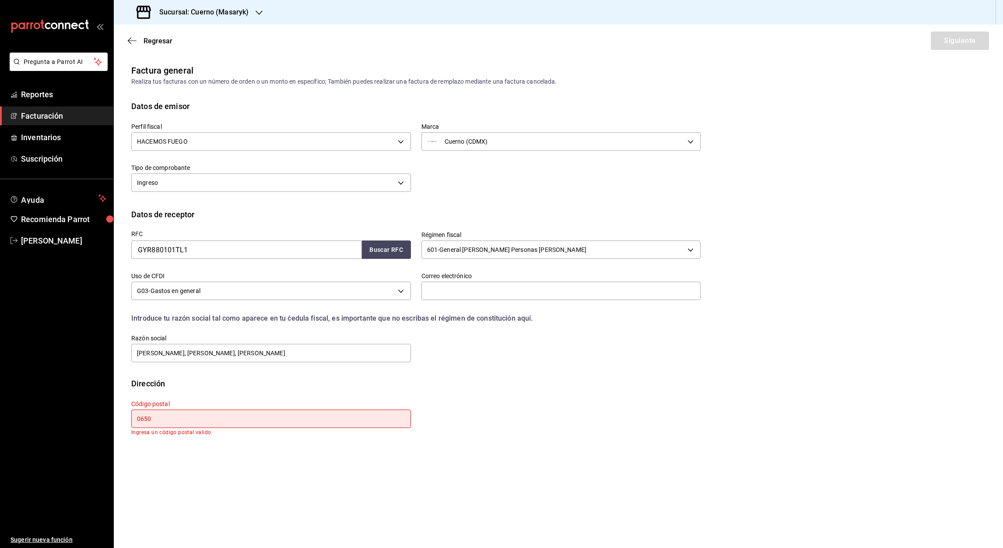
type input "06500"
type input "[PERSON_NAME][EMAIL_ADDRESS][DOMAIN_NAME]"
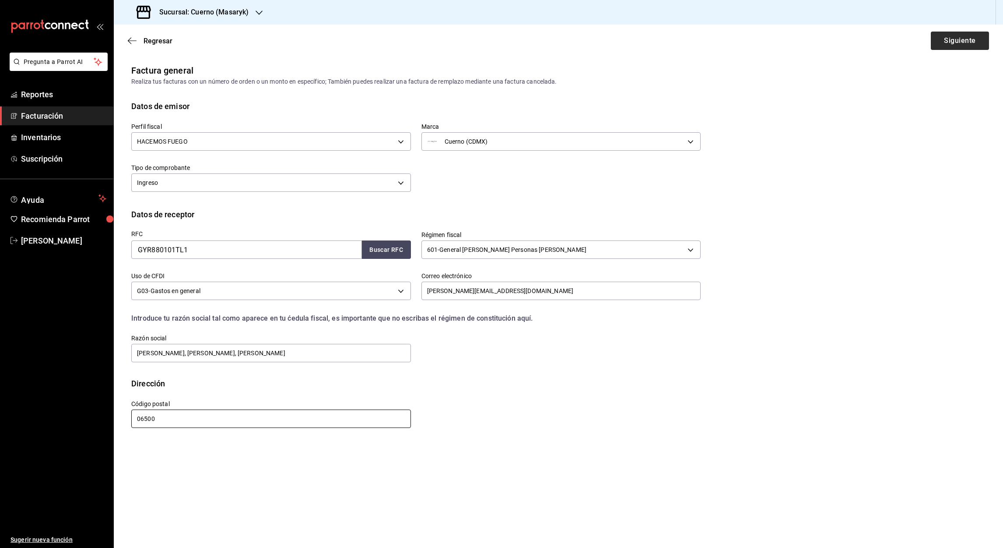
type input "06500"
click at [967, 44] on button "Siguiente" at bounding box center [960, 41] width 58 height 18
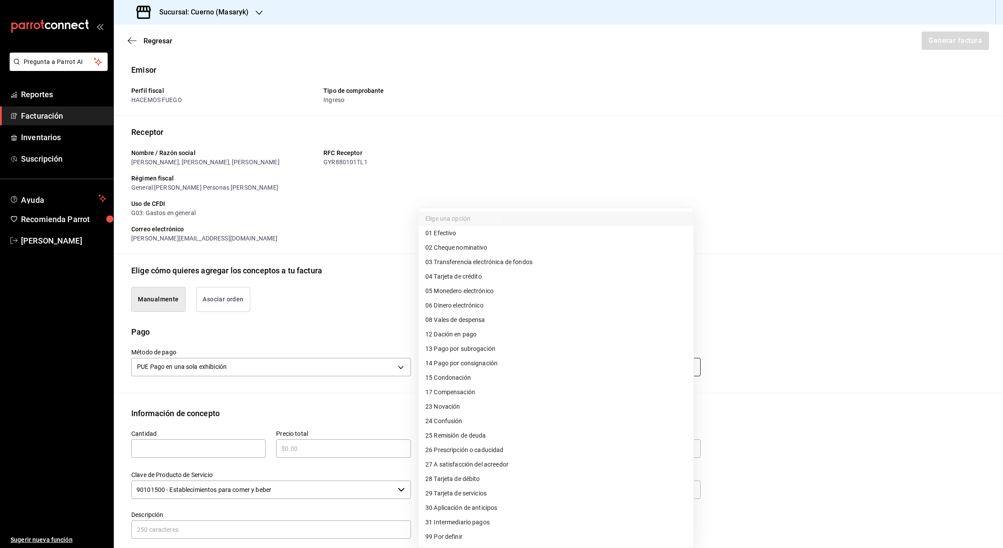
click at [682, 367] on body "Pregunta a Parrot AI Reportes Facturación Inventarios Suscripción Ayuda Recomie…" at bounding box center [501, 274] width 1003 height 548
click at [471, 273] on span "04 Tarjeta de crédito" at bounding box center [453, 276] width 56 height 9
type input "04"
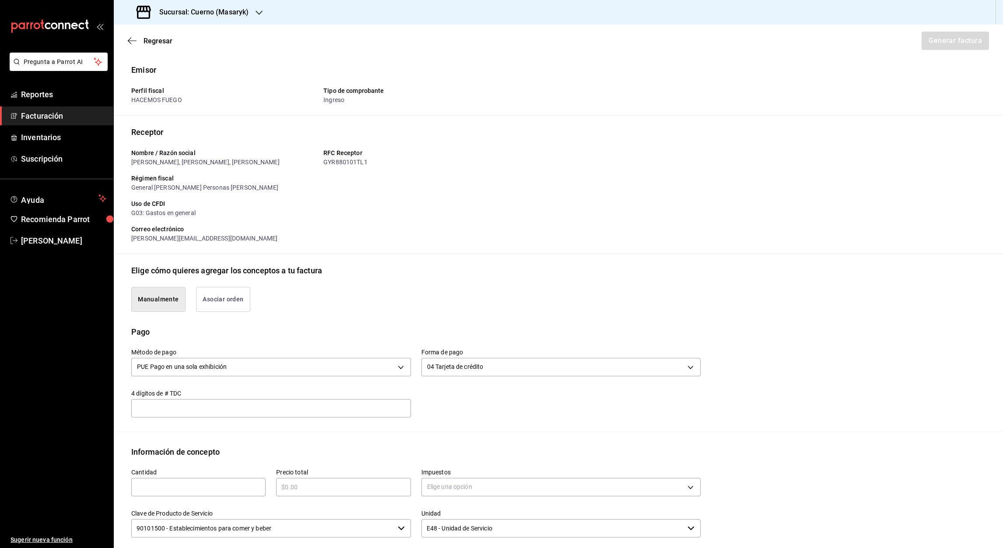
click at [170, 476] on div "Cantidad ​" at bounding box center [198, 482] width 134 height 28
click at [191, 491] on input "text" at bounding box center [198, 486] width 134 height 11
type input "1"
click at [326, 486] on input "text" at bounding box center [343, 486] width 134 height 11
type input "$8192"
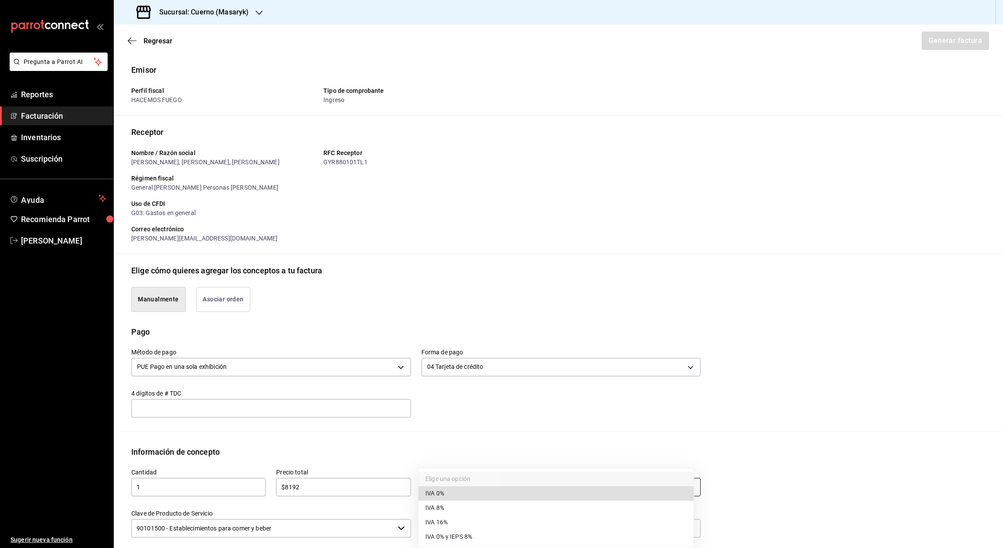
click at [682, 488] on body "Pregunta a Parrot AI Reportes Facturación Inventarios Suscripción Ayuda Recomie…" at bounding box center [501, 274] width 1003 height 548
click at [437, 523] on span "IVA 16%" at bounding box center [436, 521] width 22 height 9
type input "IVA_16"
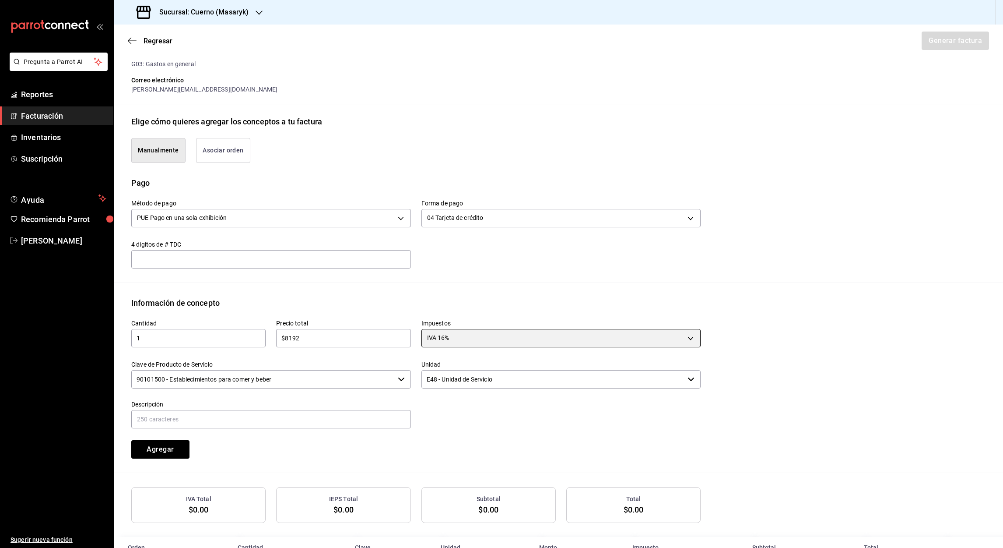
scroll to position [151, 0]
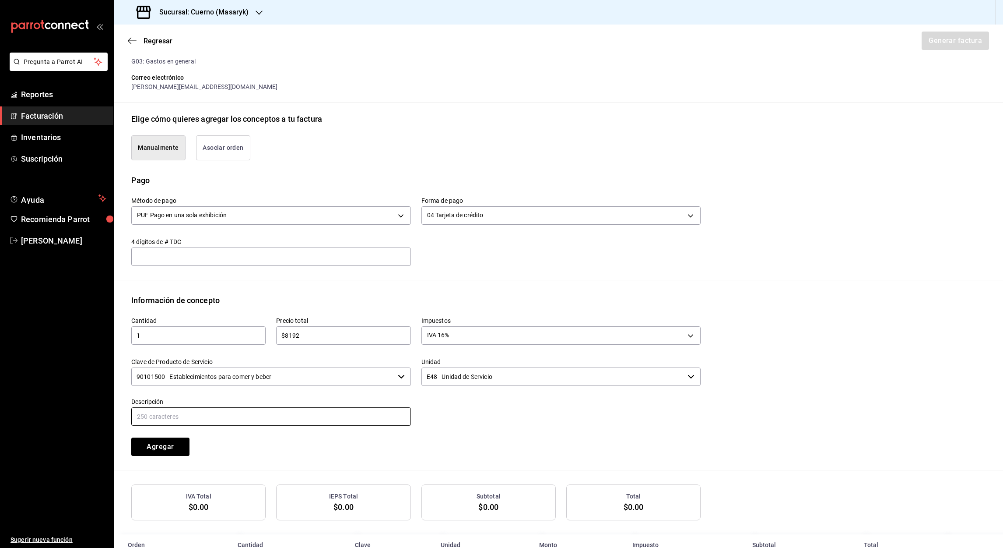
click at [162, 417] on input "text" at bounding box center [271, 416] width 280 height 18
click at [212, 416] on input "Referencia #Cuenta 124661 #Mesa 23 Fecha de consumo [DATE]" at bounding box center [271, 416] width 280 height 18
type input "Referencia #Cuenta 300725-P-0001 #Mesa 23 Fecha de consumo [DATE]"
click at [259, 415] on input "Referencia #Cuenta 300725-P-0001 #Mesa 23 Fecha de consumo [DATE]" at bounding box center [271, 416] width 280 height 18
click at [355, 415] on input "Referencia #Cuenta 300725-P-0001 #Mesa 43 Fecha de consumo [DATE]" at bounding box center [271, 416] width 280 height 18
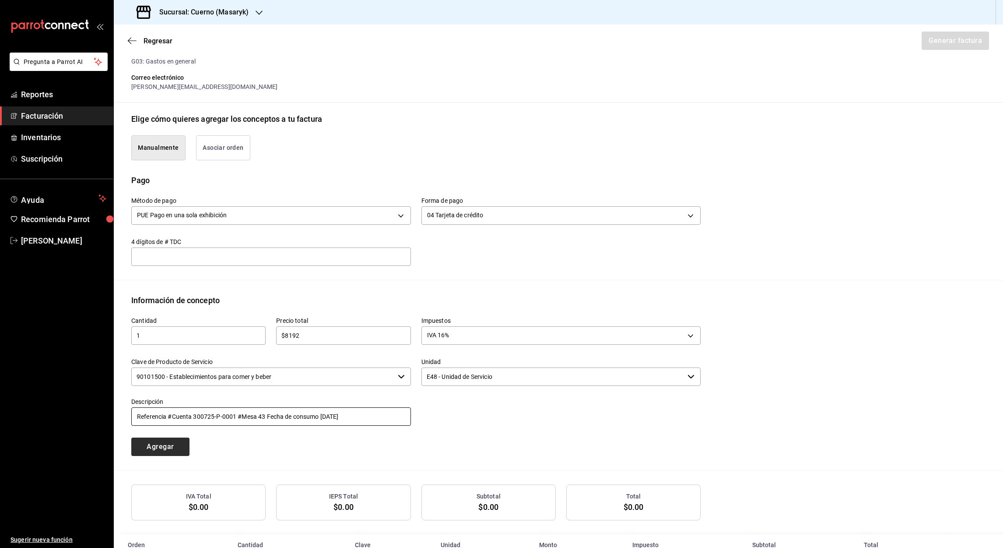
type input "Referencia #Cuenta 300725-P-0001 #Mesa 43 Fecha de consumo [DATE]"
click at [166, 442] on button "Agregar" at bounding box center [160, 446] width 58 height 18
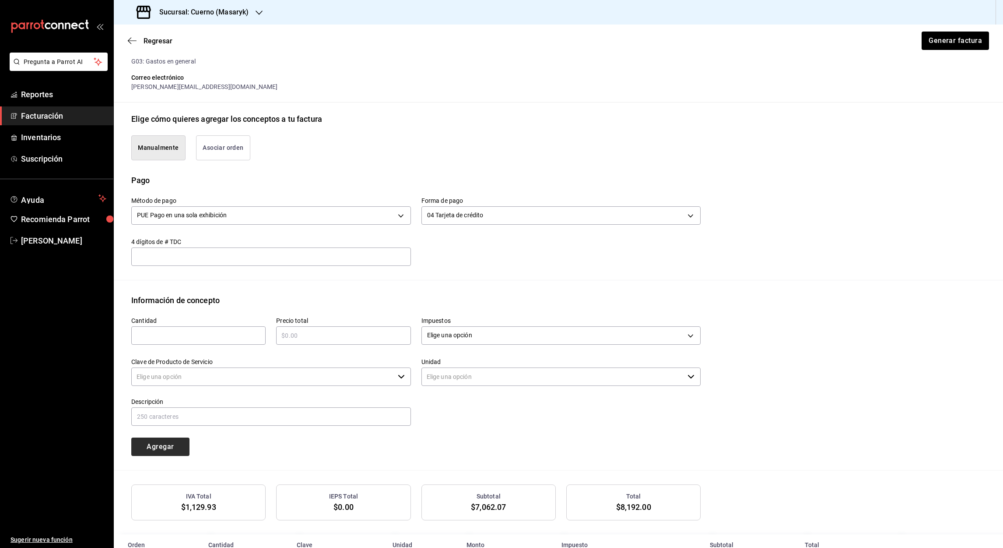
type input "90101500 - Establecimientos para comer y beber"
type input "E48 - Unidad de Servicio"
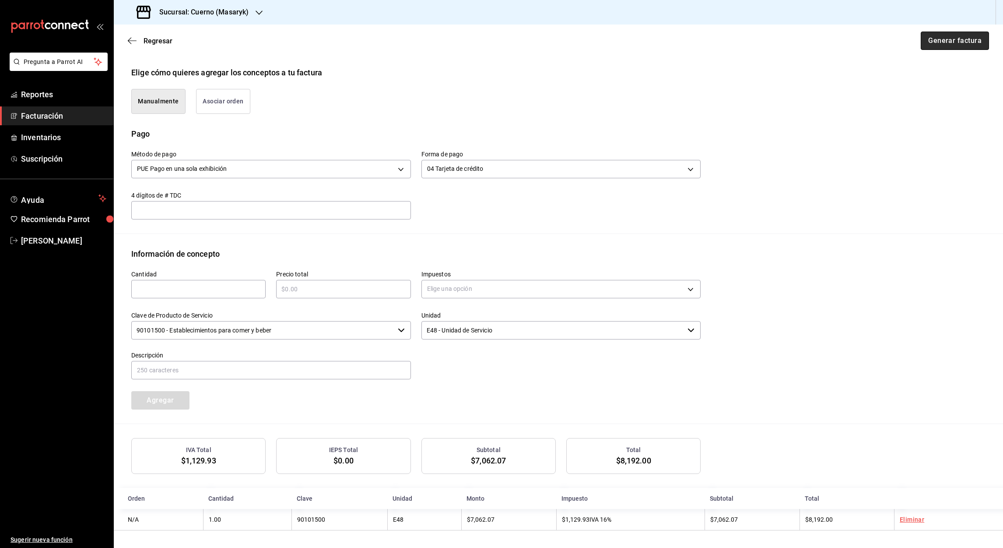
click at [958, 42] on button "Generar factura" at bounding box center [955, 41] width 68 height 18
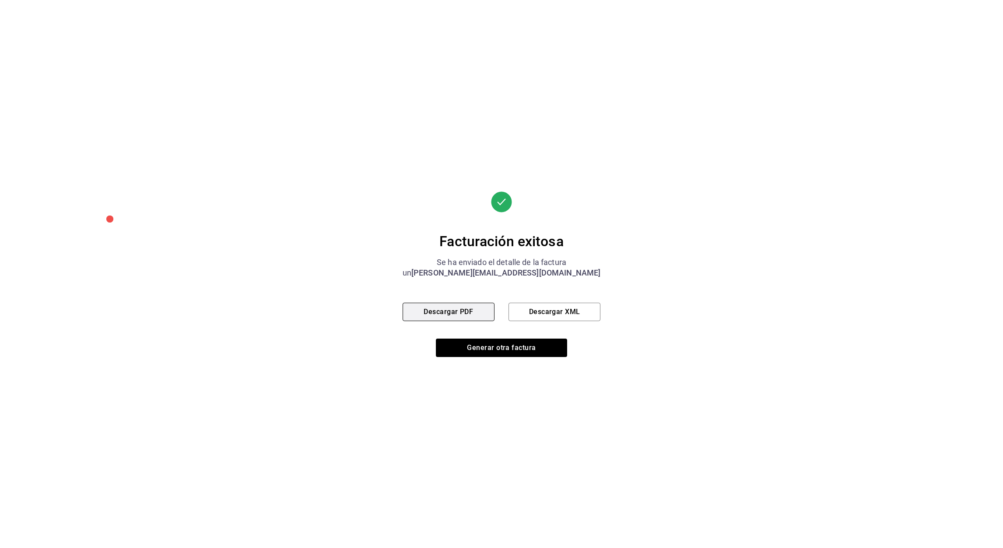
click at [466, 312] on button "Descargar PDF" at bounding box center [449, 311] width 92 height 18
click at [563, 314] on button "Descargar XML" at bounding box center [555, 311] width 92 height 18
